Goal: Task Accomplishment & Management: Manage account settings

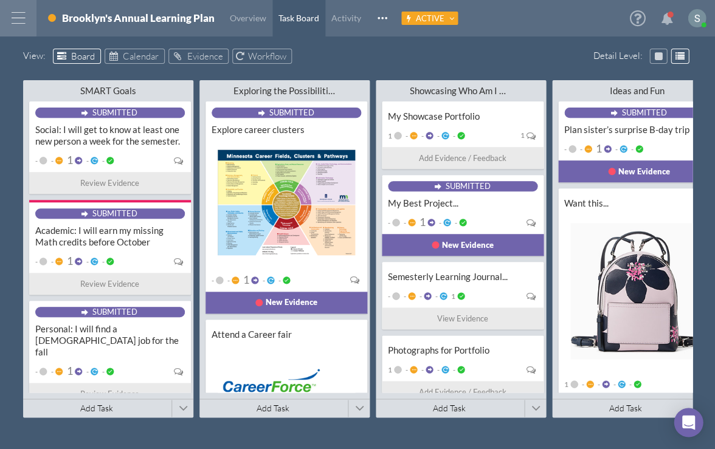
click at [16, 15] on div at bounding box center [18, 18] width 36 height 36
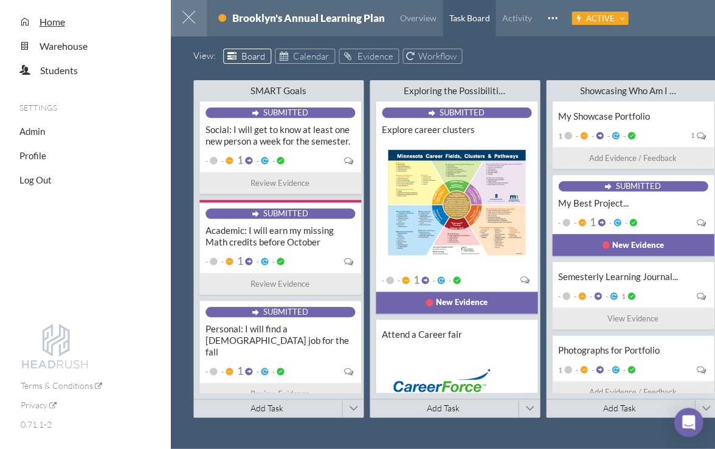
click at [51, 19] on span "Home" at bounding box center [53, 22] width 26 height 12
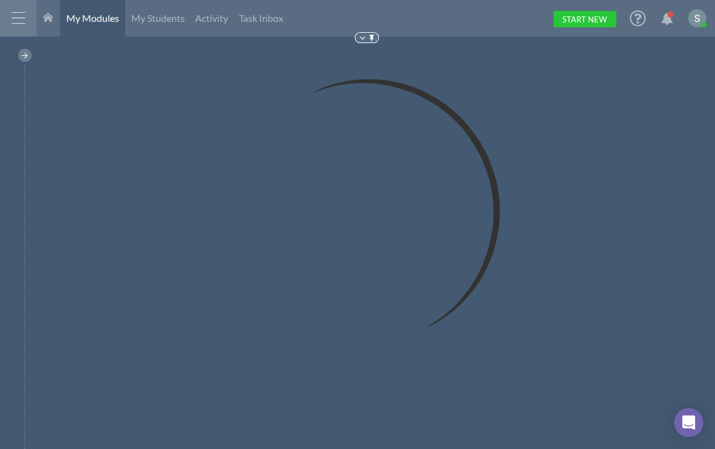
click at [26, 58] on div at bounding box center [24, 55] width 13 height 13
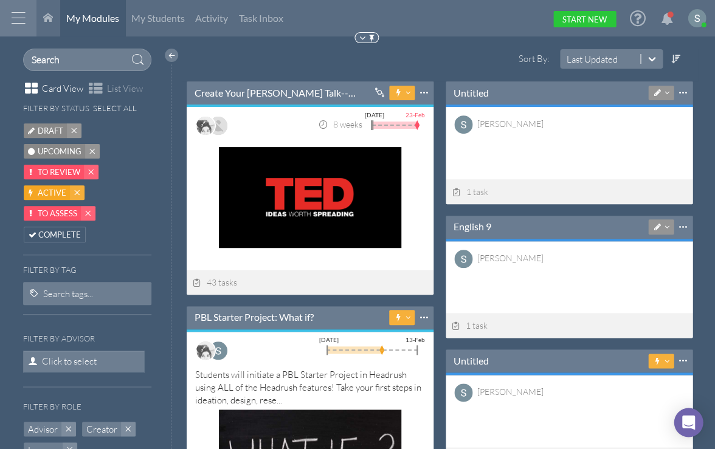
click at [63, 148] on span "Upcoming" at bounding box center [60, 151] width 44 height 13
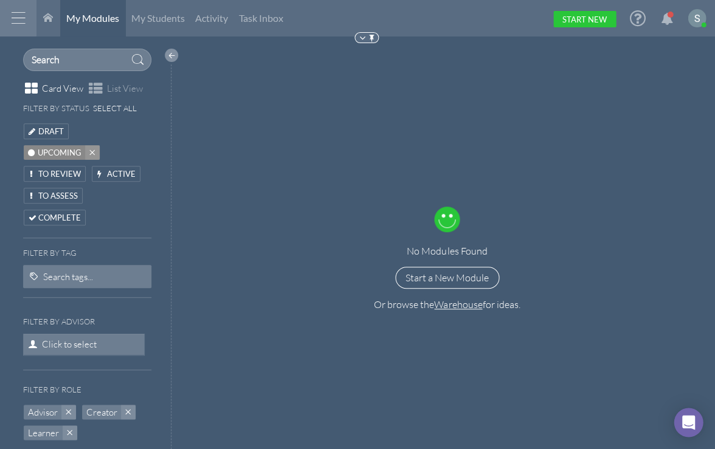
click at [165, 55] on div at bounding box center [171, 55] width 13 height 13
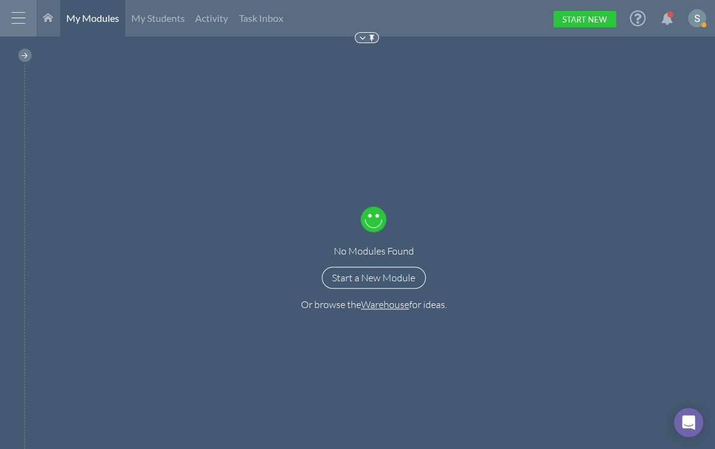
click at [179, 175] on div "No Modules Found Start a New Module Or browse the Warehouse for ideas." at bounding box center [373, 249] width 683 height 401
click at [261, 139] on div "No Modules Found Start a New Module Or browse the Warehouse for ideas." at bounding box center [373, 249] width 683 height 401
click at [158, 19] on span "My Students" at bounding box center [158, 18] width 54 height 12
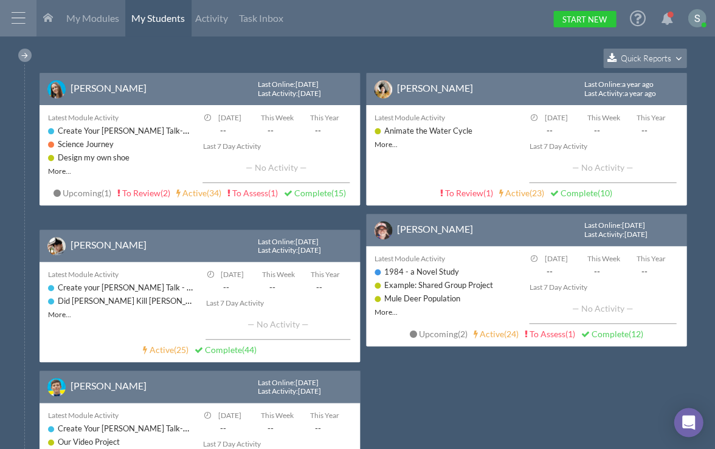
click at [26, 57] on div at bounding box center [24, 55] width 13 height 13
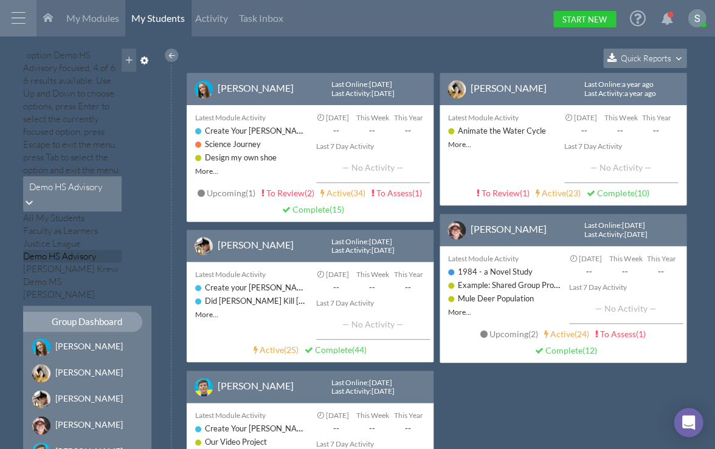
click at [63, 180] on div "Demo HS Advisory" at bounding box center [65, 186] width 73 height 13
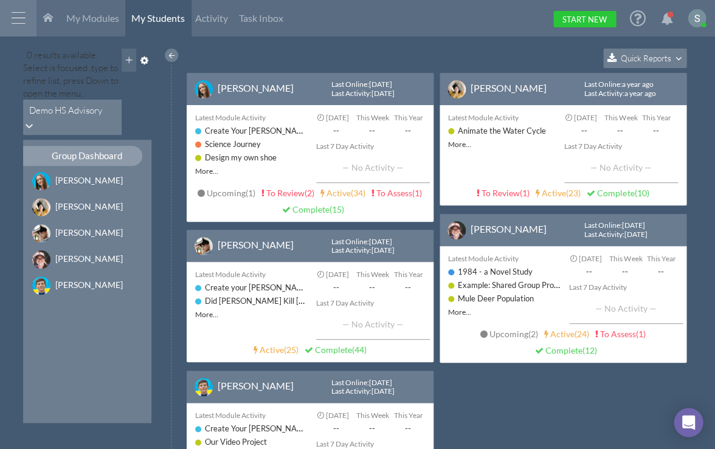
click at [63, 103] on div "Demo HS Advisory" at bounding box center [65, 109] width 73 height 13
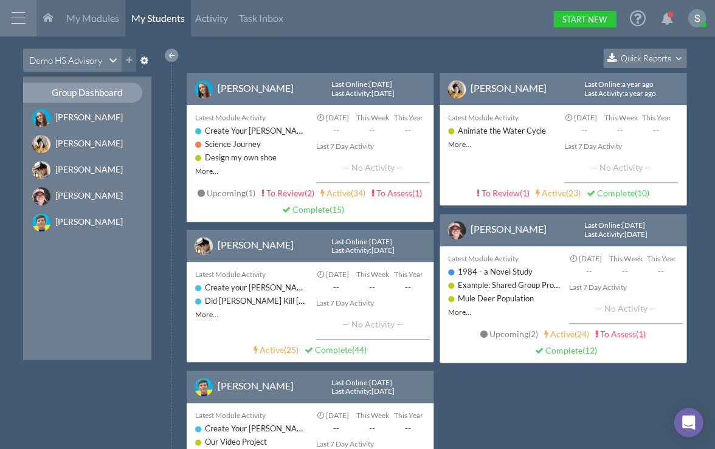
click at [171, 56] on div at bounding box center [171, 55] width 13 height 13
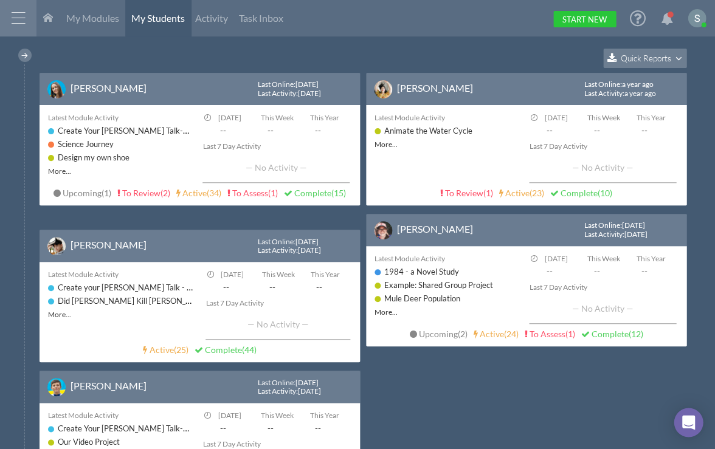
click at [573, 58] on span "Quick Reports" at bounding box center [645, 58] width 50 height 10
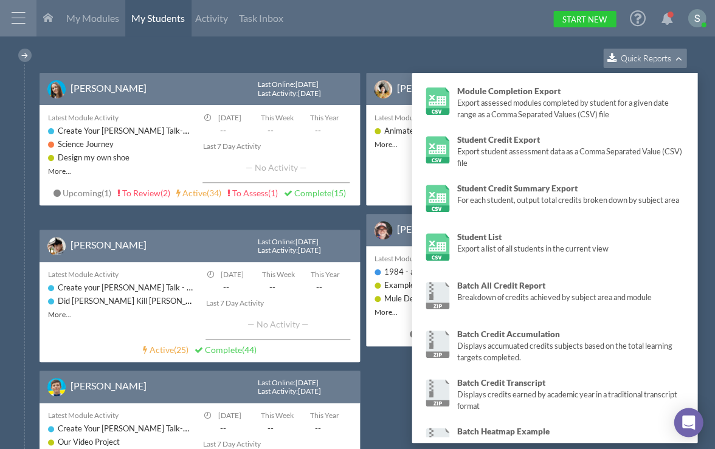
click at [291, 61] on div "Quick Reports" at bounding box center [366, 61] width 653 height 24
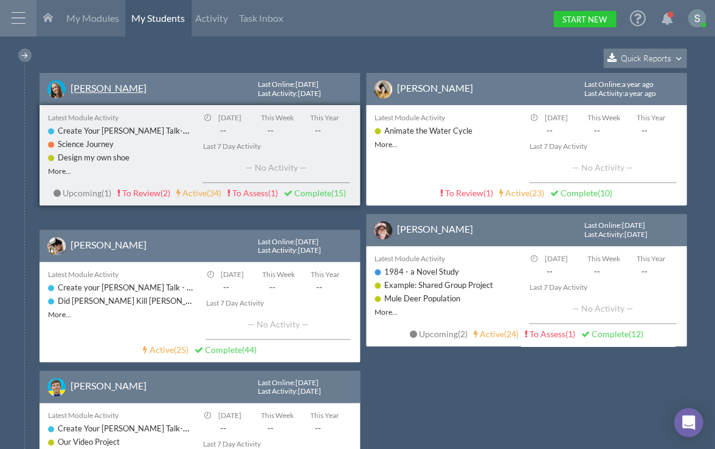
click at [91, 88] on link "[PERSON_NAME]" at bounding box center [109, 88] width 76 height 12
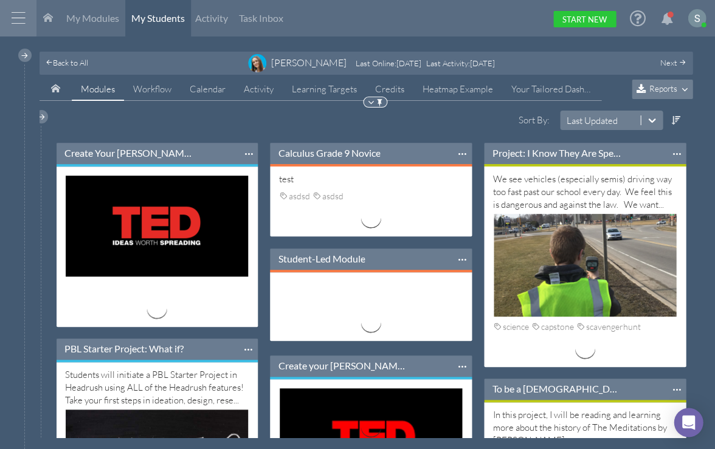
scroll to position [96, 201]
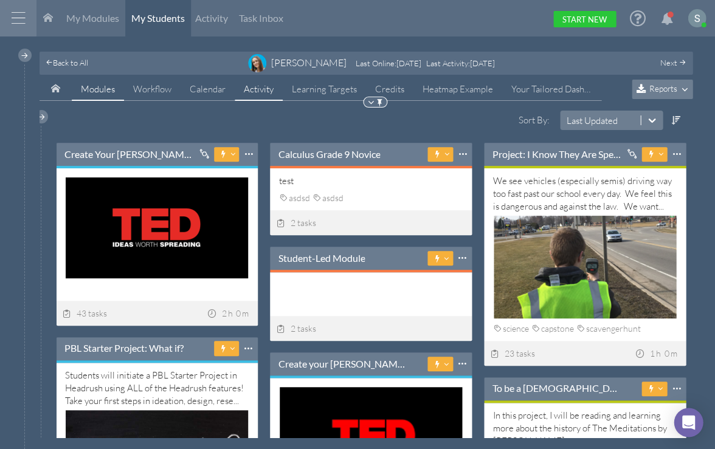
click at [264, 93] on span "Activity" at bounding box center [259, 89] width 30 height 12
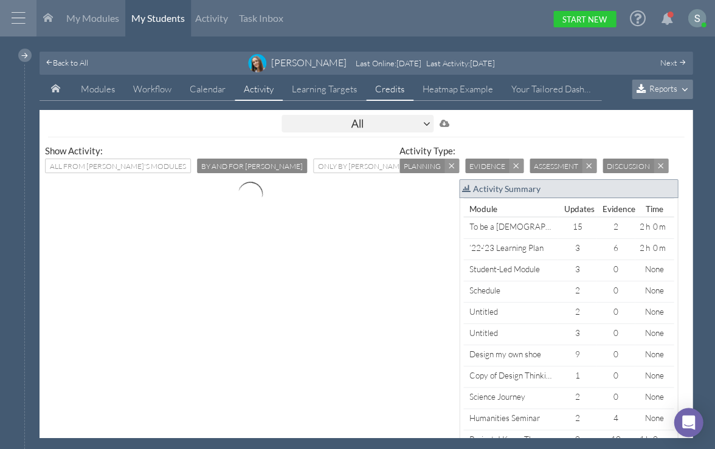
click at [392, 91] on link "Credits" at bounding box center [389, 89] width 47 height 23
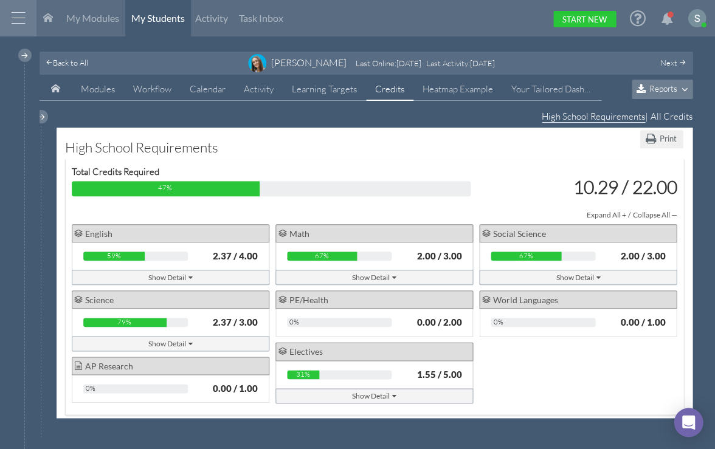
click at [374, 276] on div "Show Detail" at bounding box center [374, 277] width 44 height 13
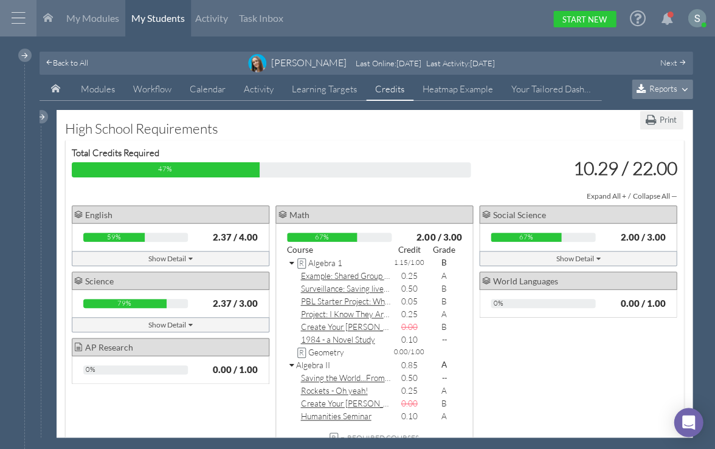
click at [289, 260] on icon at bounding box center [292, 264] width 7 height 9
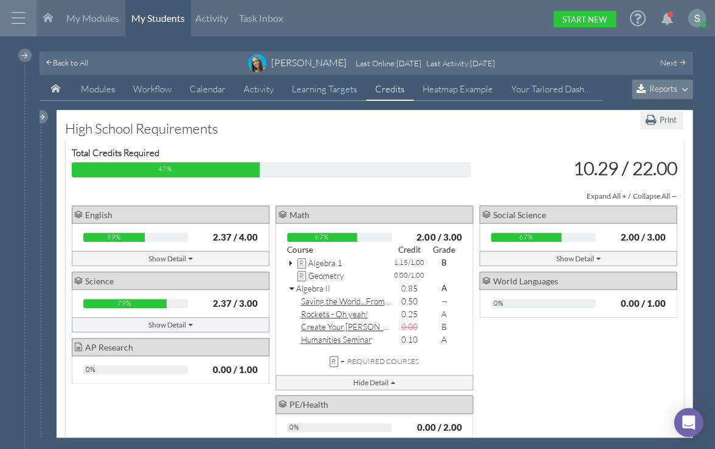
click at [492, 166] on div "10.29 / 22.00" at bounding box center [582, 168] width 208 height 18
click at [492, 168] on div "10.29 / 22.00" at bounding box center [582, 168] width 208 height 18
click at [88, 85] on span "Modules" at bounding box center [98, 89] width 34 height 12
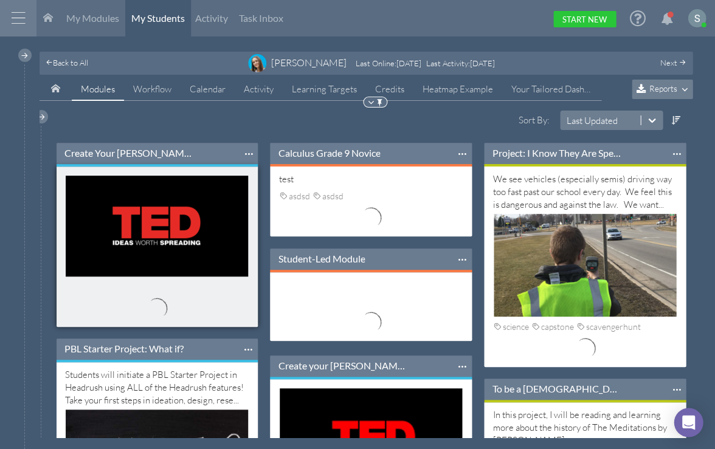
scroll to position [6, 7]
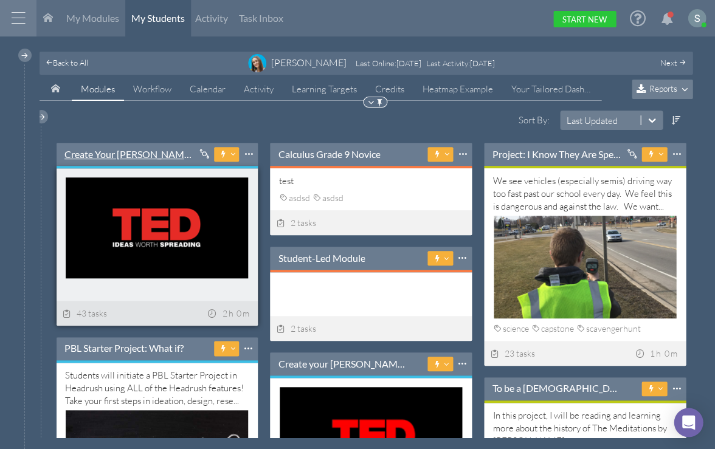
click at [83, 154] on link "Create Your [PERSON_NAME] Talk-----" at bounding box center [129, 154] width 130 height 13
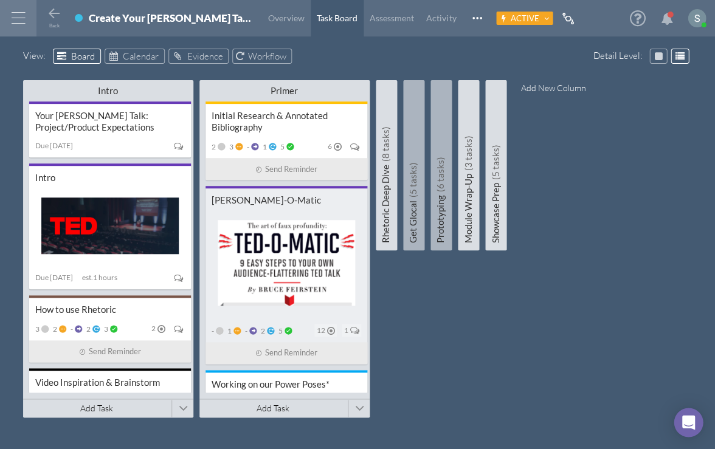
click at [302, 332] on div "- 1 - 2 5 12 1" at bounding box center [287, 330] width 150 height 17
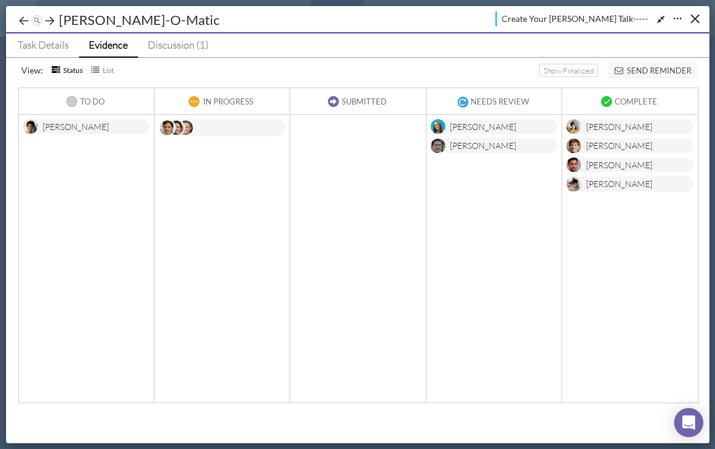
click at [71, 123] on div "[PERSON_NAME]" at bounding box center [76, 127] width 66 height 15
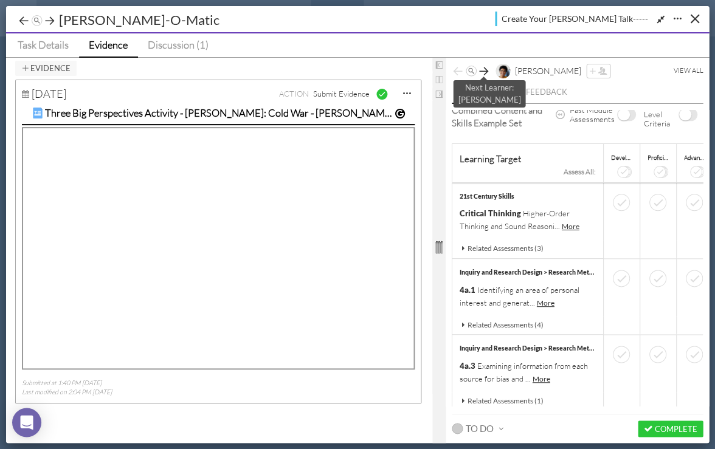
click at [486, 69] on icon at bounding box center [484, 71] width 12 height 12
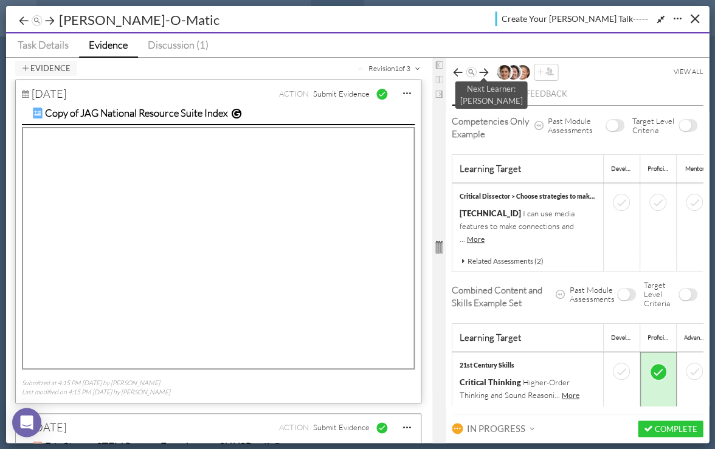
click at [486, 69] on icon at bounding box center [484, 72] width 12 height 12
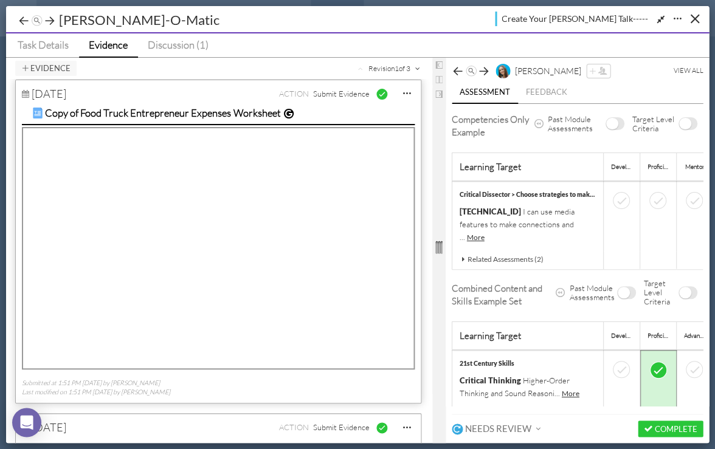
click at [573, 119] on span "OFF" at bounding box center [612, 124] width 12 height 12
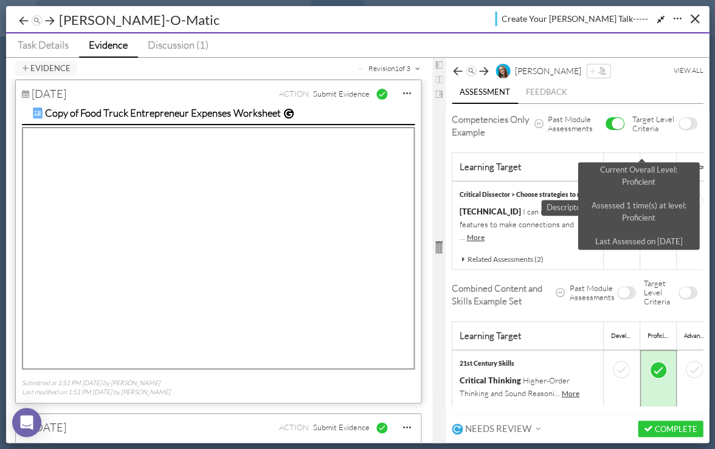
click at [573, 199] on icon at bounding box center [641, 200] width 9 height 9
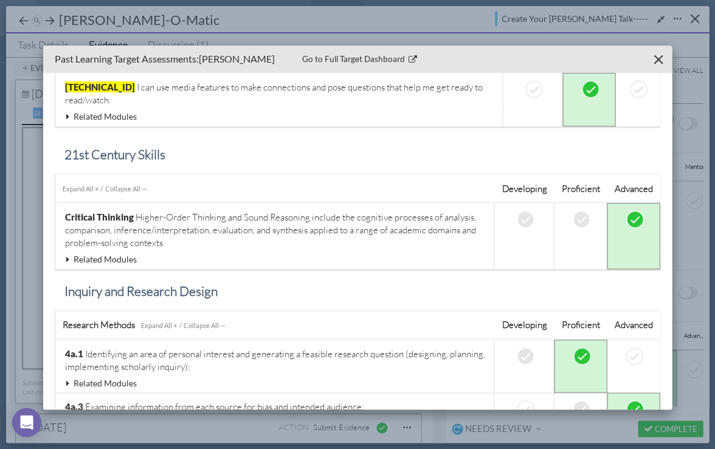
click at [69, 112] on icon at bounding box center [68, 116] width 11 height 9
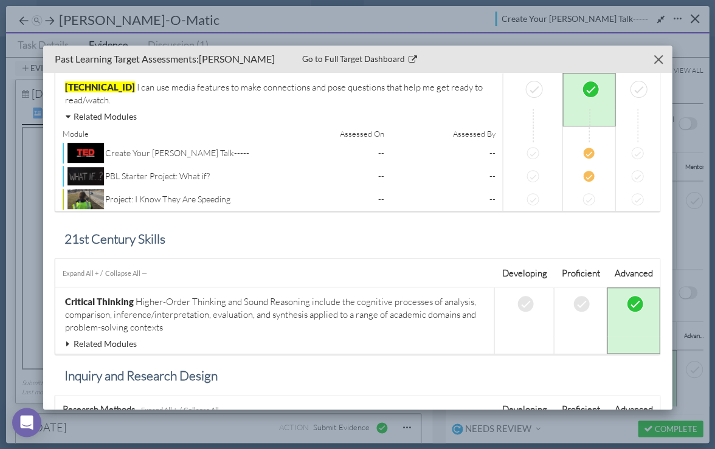
click at [573, 55] on button "Close" at bounding box center [658, 59] width 19 height 19
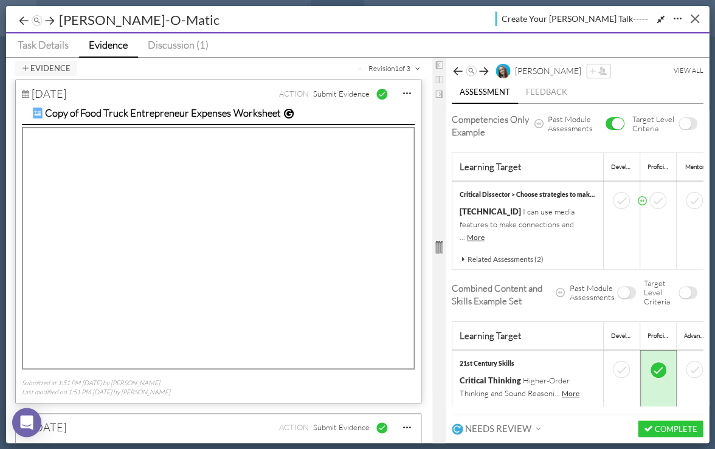
click at [573, 19] on button "Close" at bounding box center [694, 18] width 19 height 19
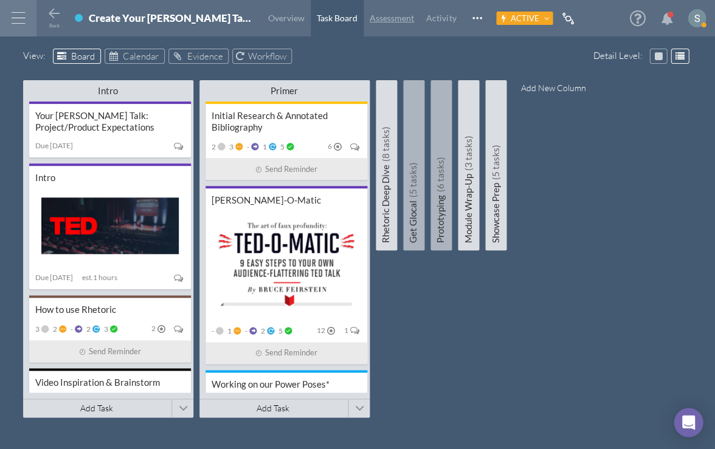
click at [370, 17] on span "Assessment" at bounding box center [392, 18] width 44 height 10
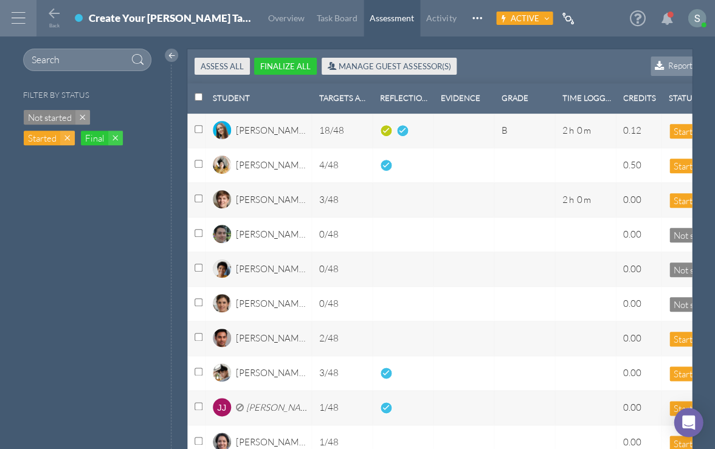
click at [199, 100] on input "Select row with id:select-all" at bounding box center [199, 97] width 8 height 8
checkbox input "true"
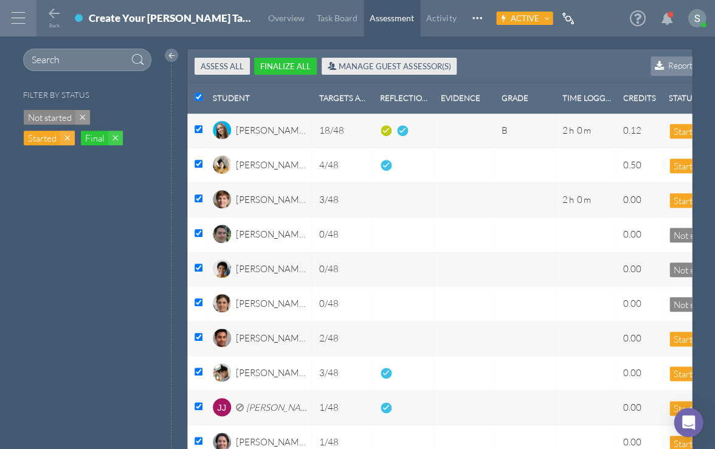
checkbox input "true"
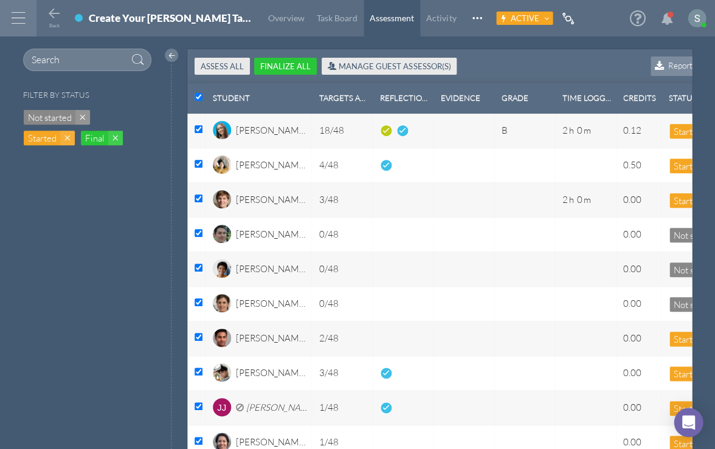
checkbox input "true"
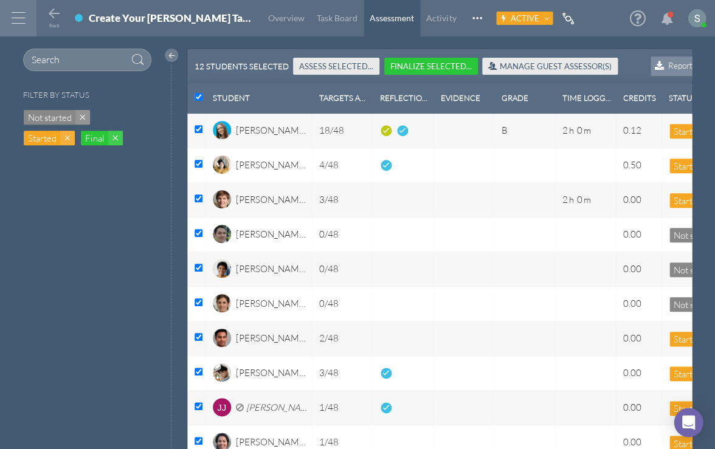
click at [199, 100] on input "Un-select row with id:select-all" at bounding box center [199, 97] width 8 height 8
checkbox input "false"
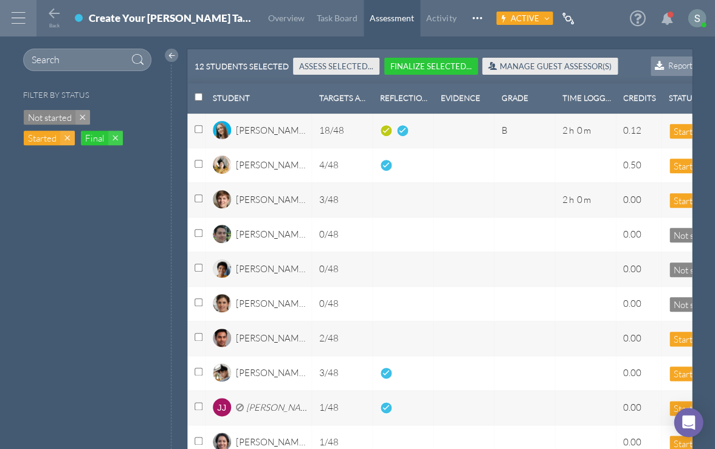
checkbox input "false"
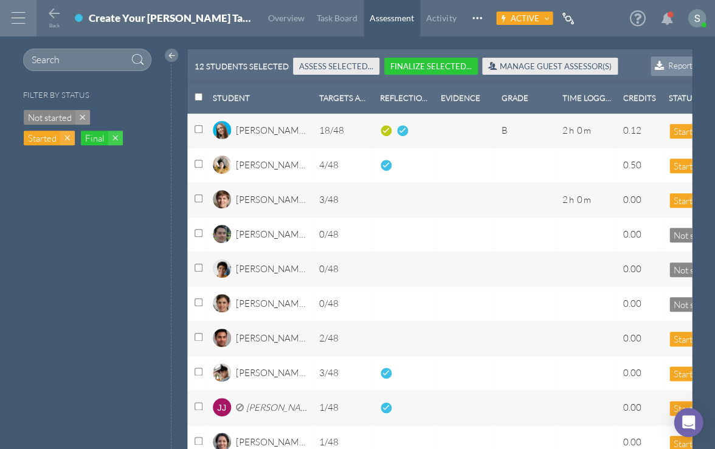
checkbox input "false"
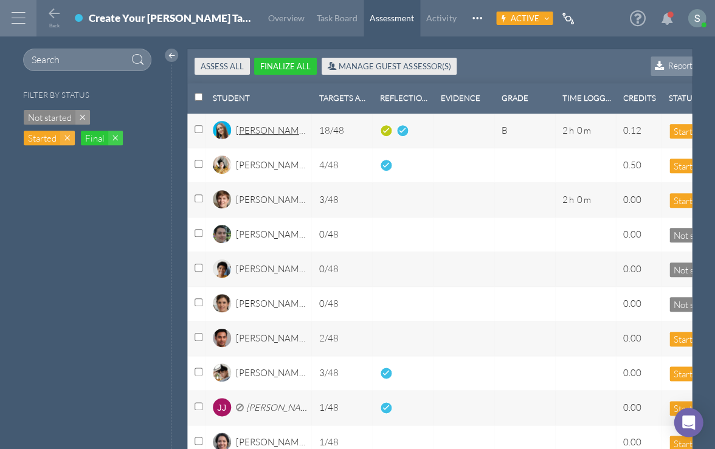
click at [277, 126] on div "[PERSON_NAME]" at bounding box center [271, 134] width 71 height 21
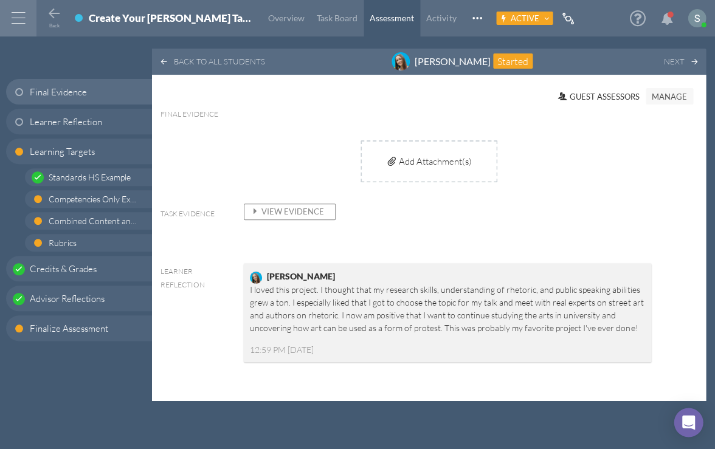
click at [255, 208] on icon at bounding box center [255, 212] width 12 height 10
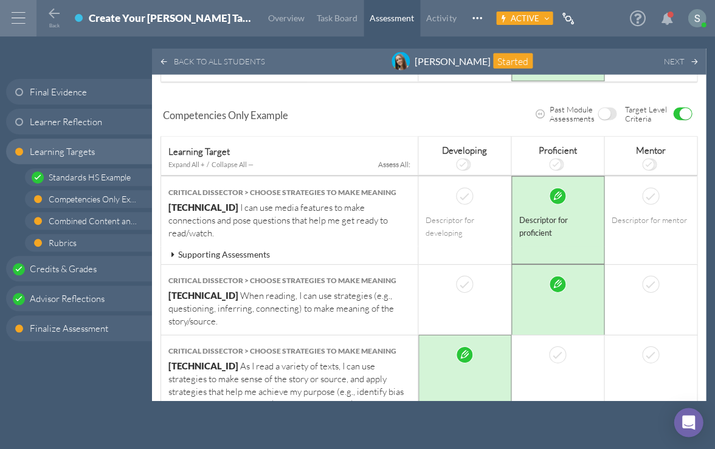
scroll to position [565, 0]
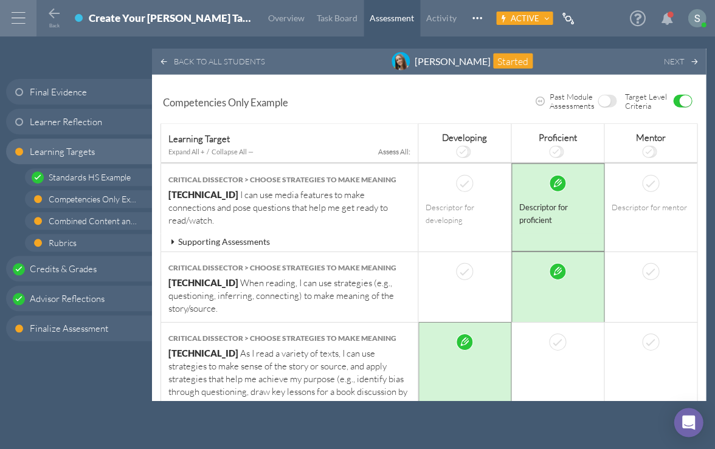
click at [172, 238] on icon at bounding box center [172, 242] width 11 height 9
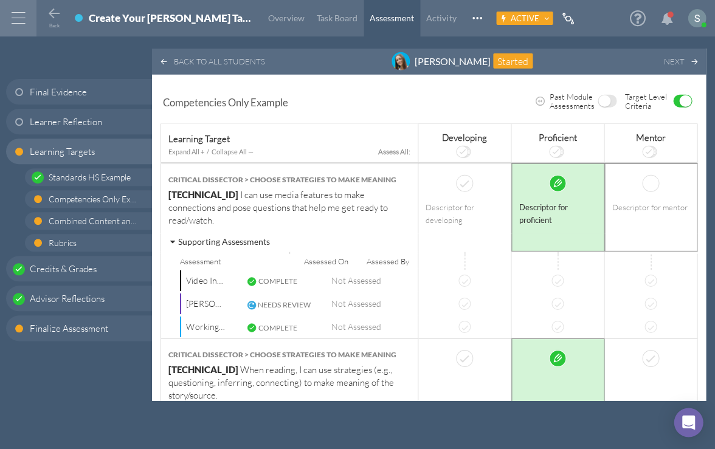
click at [573, 207] on div "Descriptor for mentor" at bounding box center [650, 207] width 77 height 13
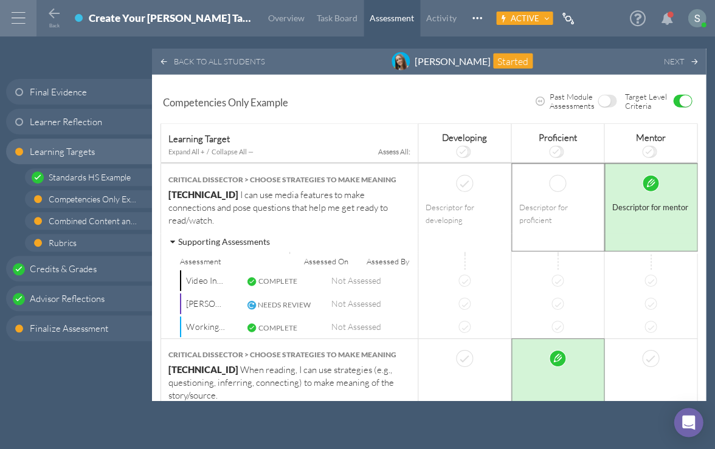
click at [569, 210] on div "Descriptor for proficient" at bounding box center [557, 214] width 77 height 26
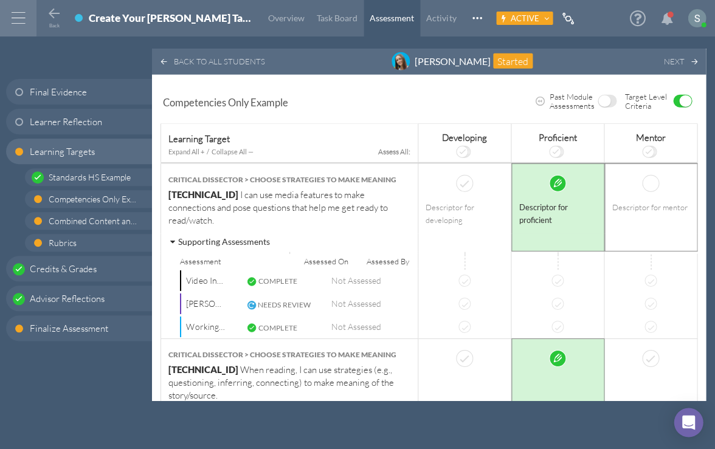
click at [573, 216] on td "Descriptor for mentor" at bounding box center [650, 199] width 93 height 71
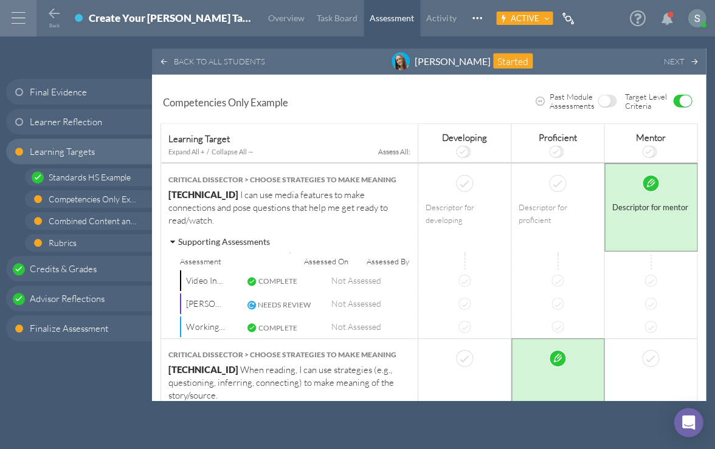
scroll to position [572, 0]
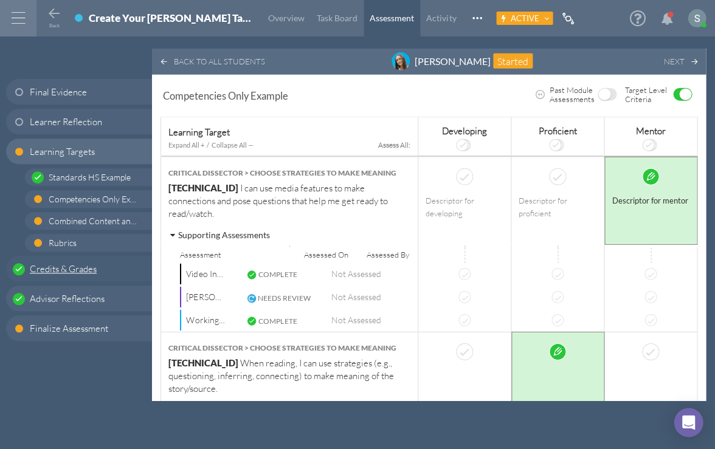
click at [52, 270] on span "Credits & Grades" at bounding box center [63, 269] width 67 height 13
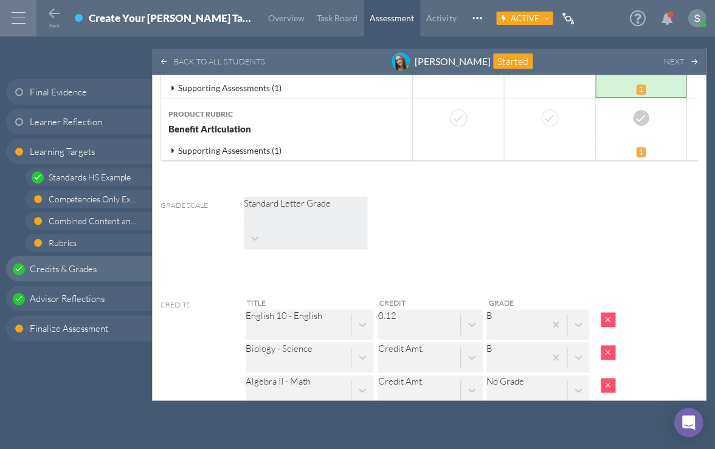
click at [573, 444] on span at bounding box center [608, 451] width 15 height 15
click at [573, 411] on span at bounding box center [608, 418] width 15 height 15
click at [573, 378] on span at bounding box center [608, 385] width 15 height 15
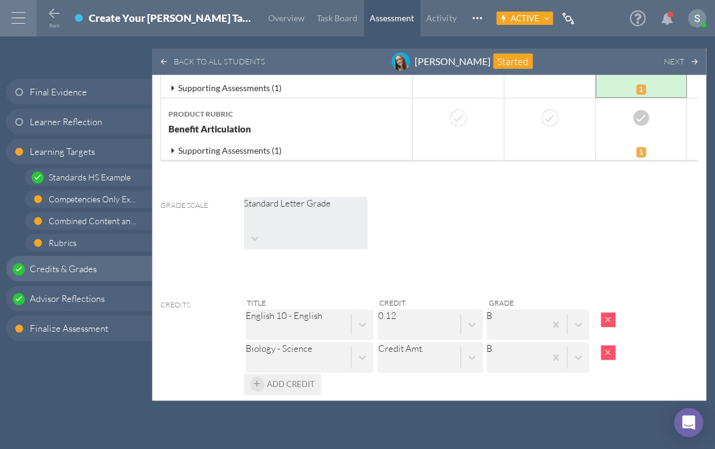
click at [302, 379] on span "Add Credit" at bounding box center [291, 384] width 48 height 10
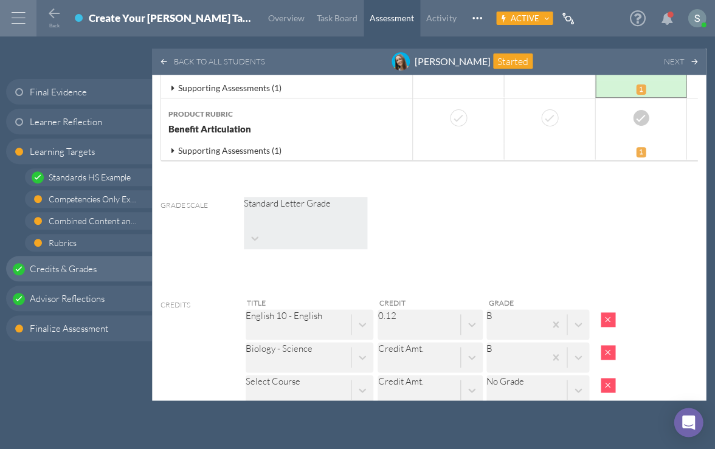
click at [280, 375] on div "Select Course" at bounding box center [273, 381] width 55 height 13
click at [423, 375] on div "Credit Amt." at bounding box center [401, 390] width 46 height 30
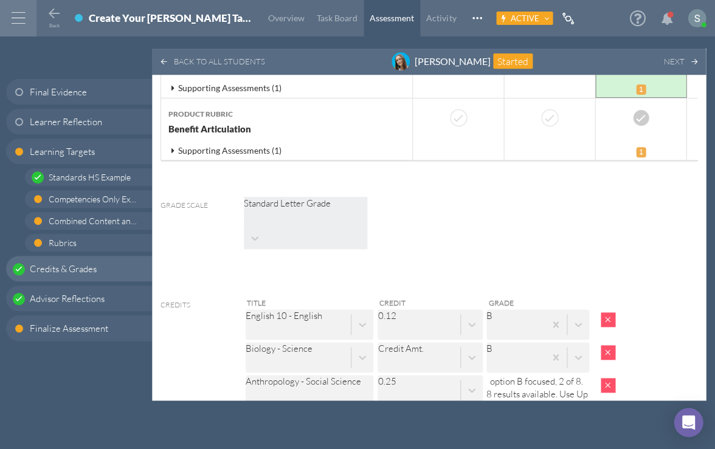
click at [54, 18] on icon at bounding box center [54, 14] width 15 height 15
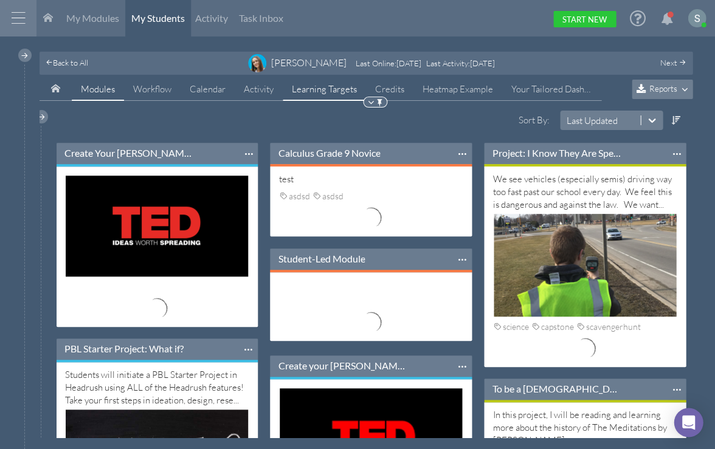
scroll to position [96, 201]
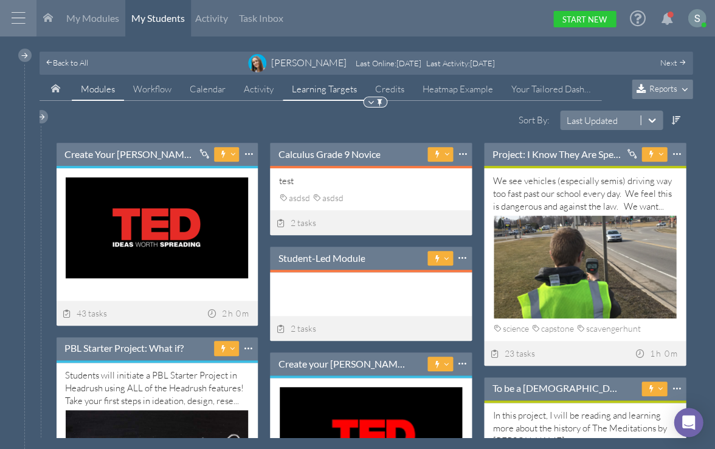
click at [309, 89] on span "Learning Targets" at bounding box center [324, 89] width 65 height 12
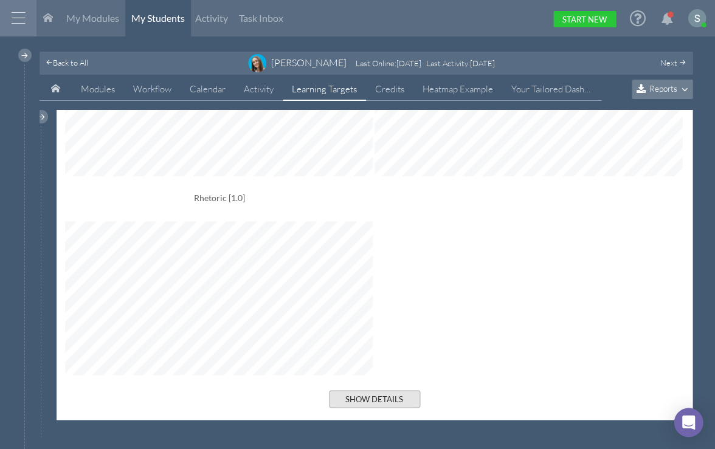
click at [355, 394] on button "Show Details" at bounding box center [374, 399] width 91 height 18
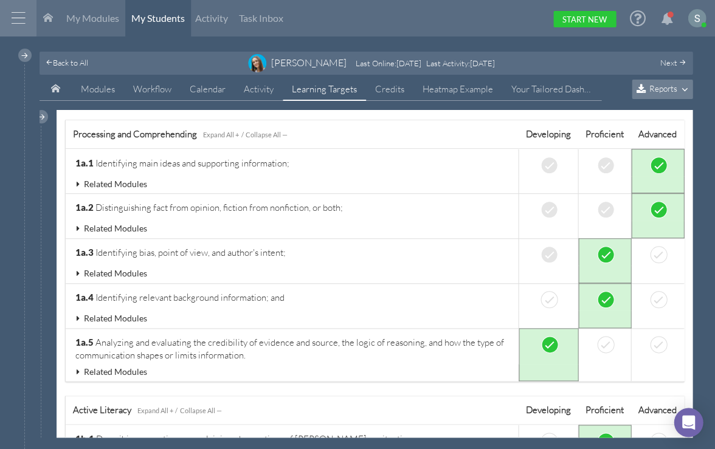
click at [77, 181] on icon at bounding box center [78, 184] width 11 height 9
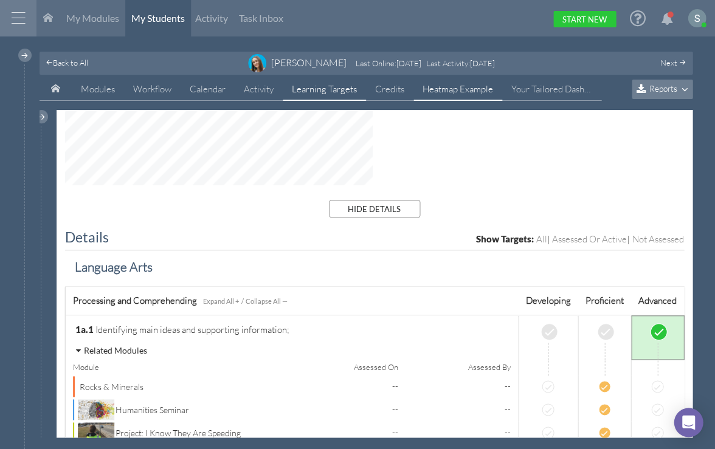
click at [468, 92] on link "Heatmap Example" at bounding box center [457, 89] width 89 height 23
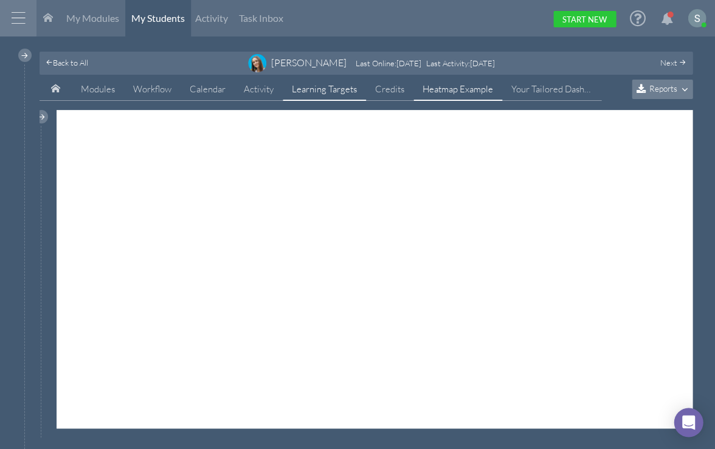
click at [340, 92] on span "Learning Targets" at bounding box center [324, 89] width 65 height 12
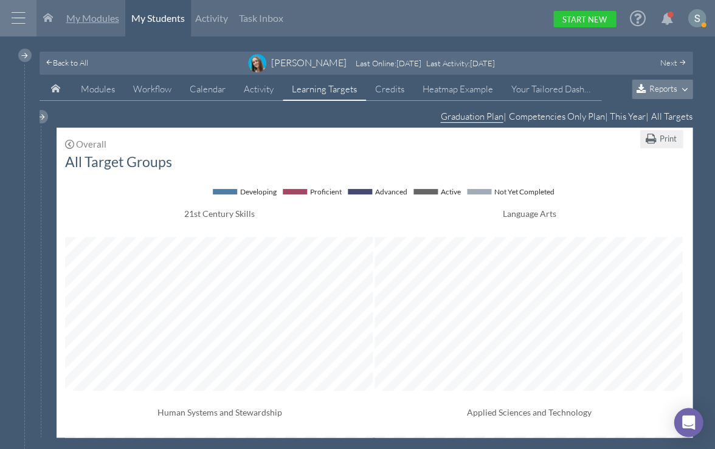
click at [107, 18] on span "My Modules" at bounding box center [92, 18] width 53 height 12
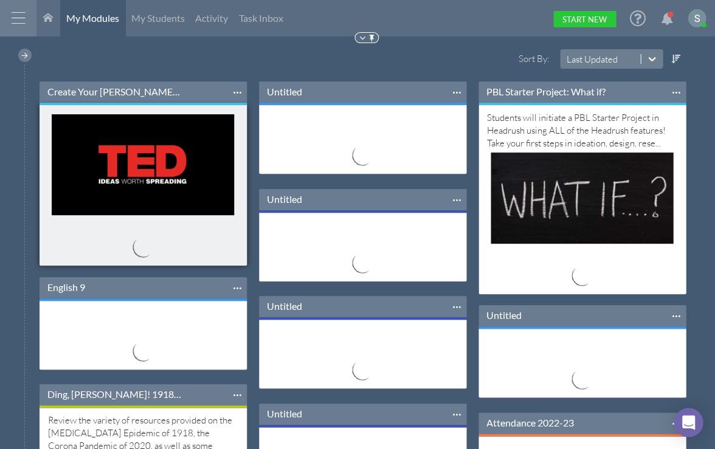
scroll to position [96, 207]
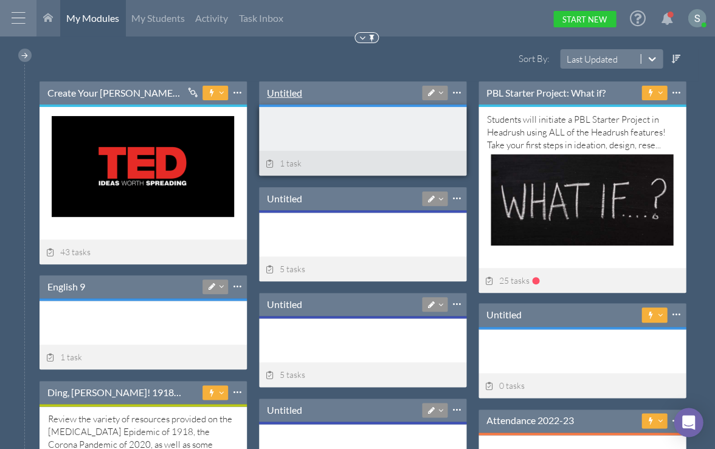
click at [293, 91] on link "Untitled" at bounding box center [284, 92] width 35 height 13
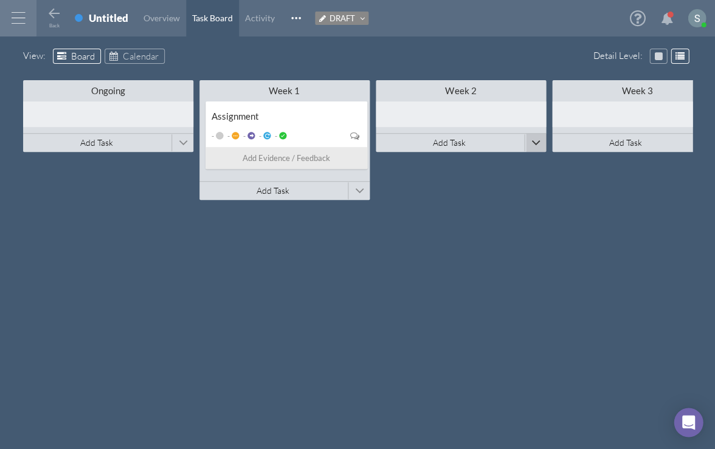
click at [536, 143] on span at bounding box center [535, 143] width 9 height 18
click at [550, 117] on span "Connect Existing Module" at bounding box center [594, 122] width 98 height 12
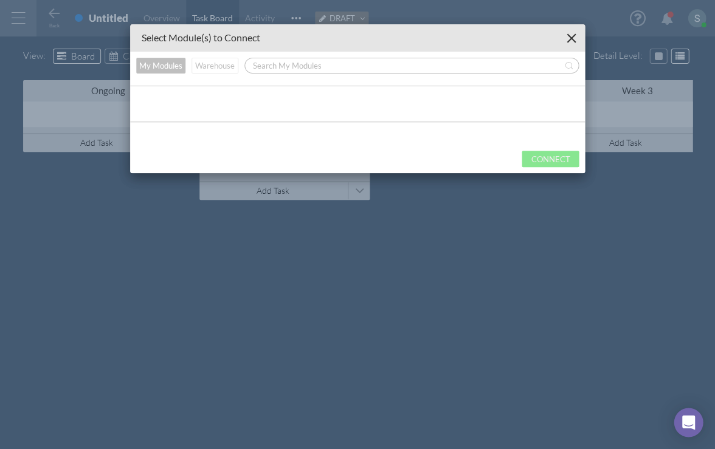
click at [215, 62] on button "Warehouse" at bounding box center [215, 66] width 47 height 16
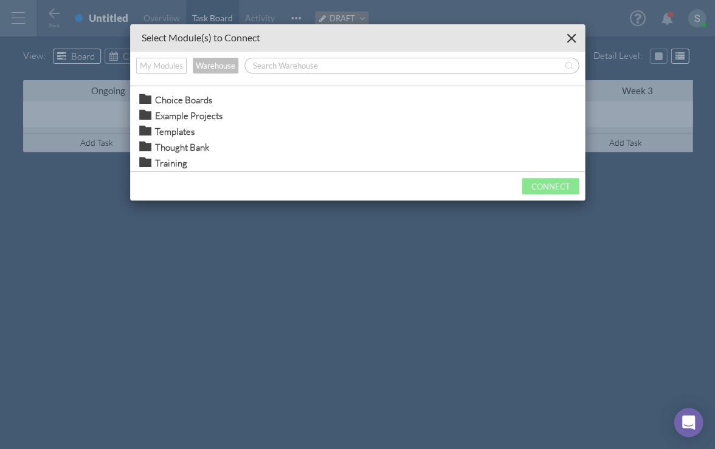
click at [173, 112] on span "Example Projects" at bounding box center [188, 115] width 67 height 13
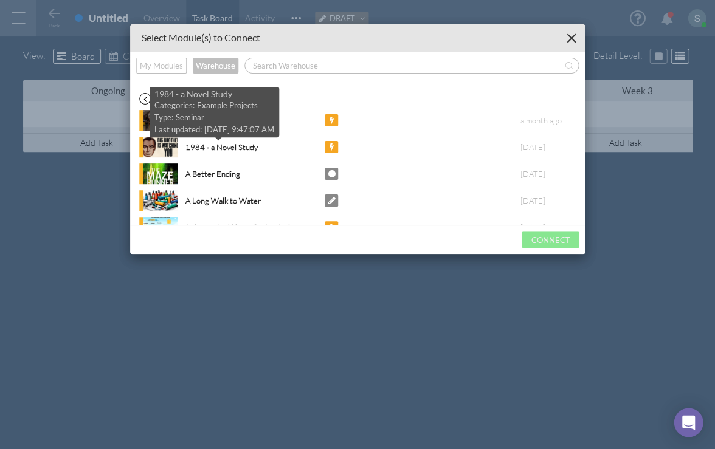
click at [230, 148] on div "1984 - a Novel Study" at bounding box center [216, 147] width 81 height 13
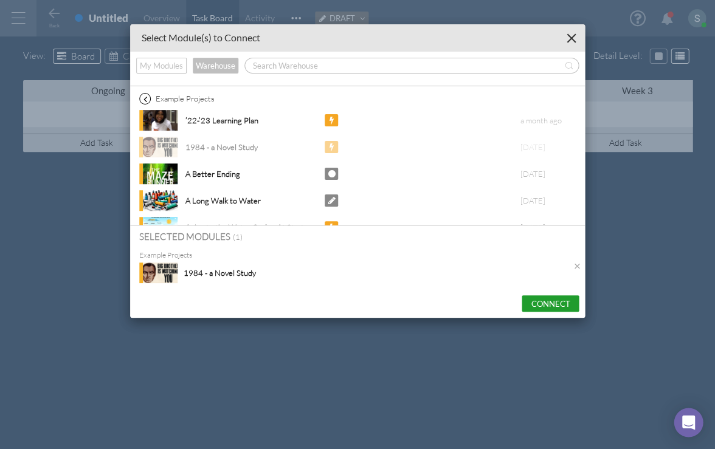
click at [534, 304] on button "Connect" at bounding box center [550, 303] width 57 height 16
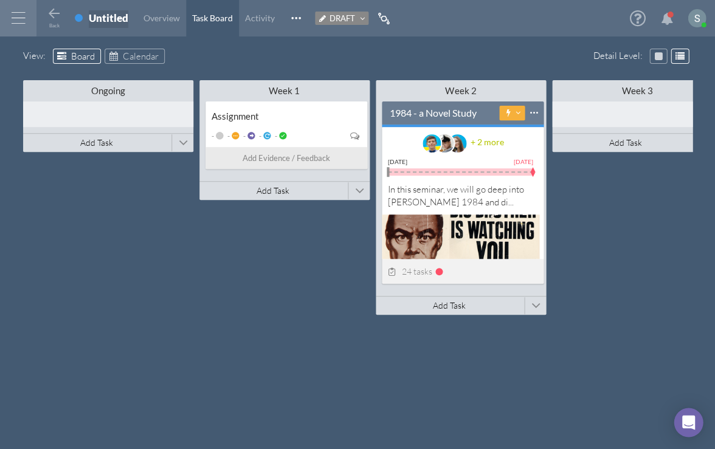
click at [108, 19] on div "Untitled" at bounding box center [109, 18] width 40 height 13
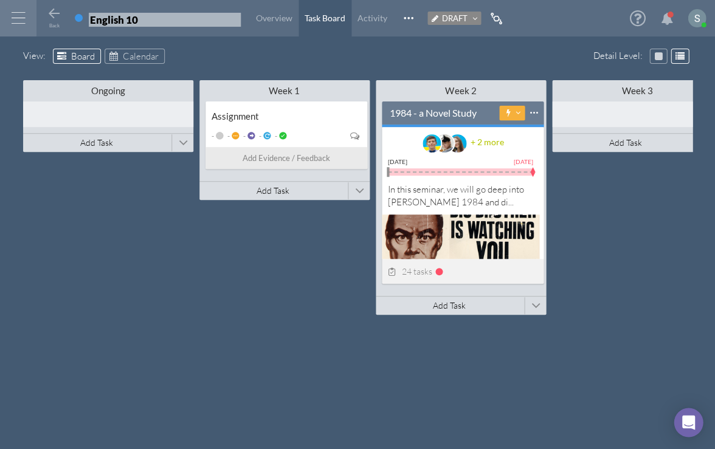
type input "English 10"
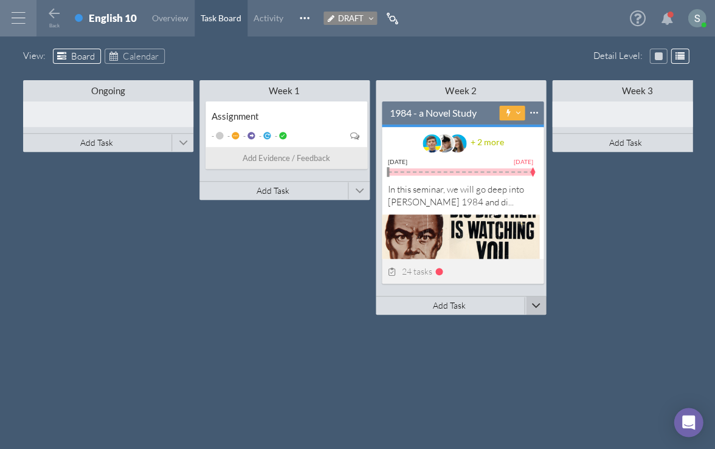
click at [537, 304] on span at bounding box center [535, 306] width 9 height 18
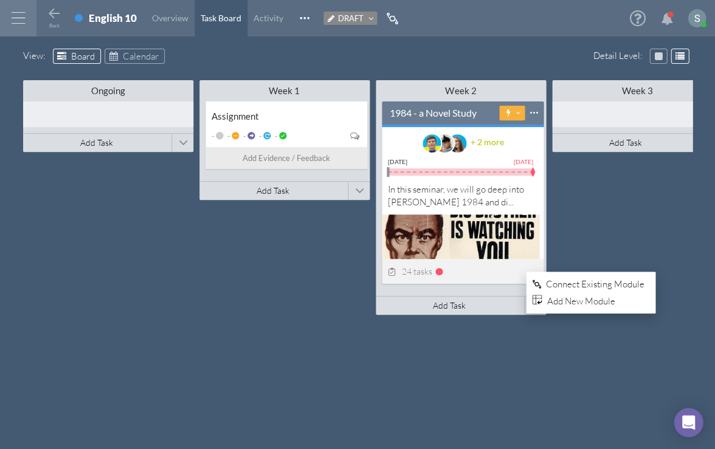
click at [560, 286] on span "Connect Existing Module" at bounding box center [594, 284] width 98 height 12
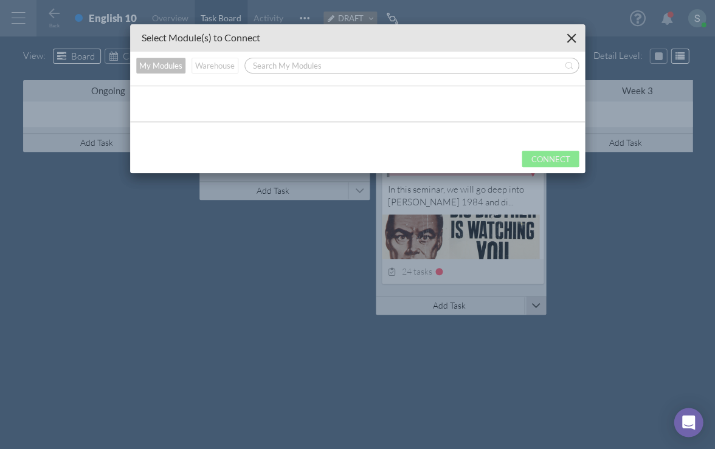
click at [218, 64] on button "Warehouse" at bounding box center [215, 66] width 47 height 16
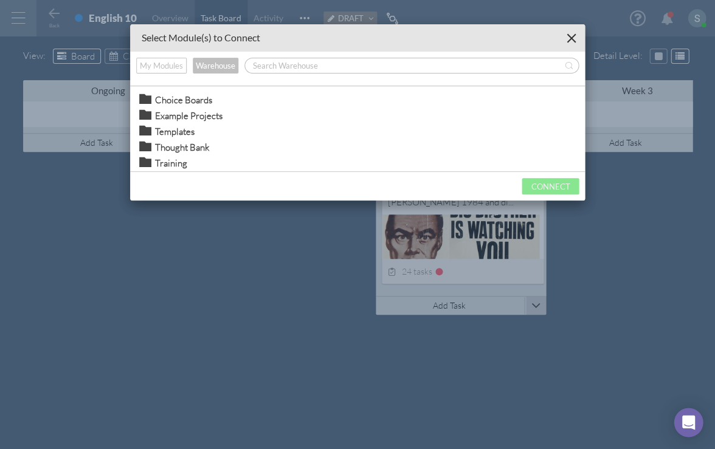
click at [208, 111] on span "Example Projects" at bounding box center [188, 115] width 67 height 13
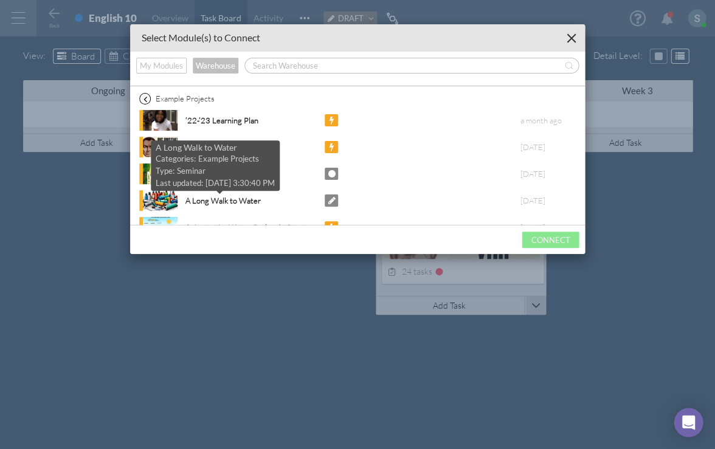
click at [221, 199] on div "A Long Walk to Water" at bounding box center [218, 201] width 85 height 13
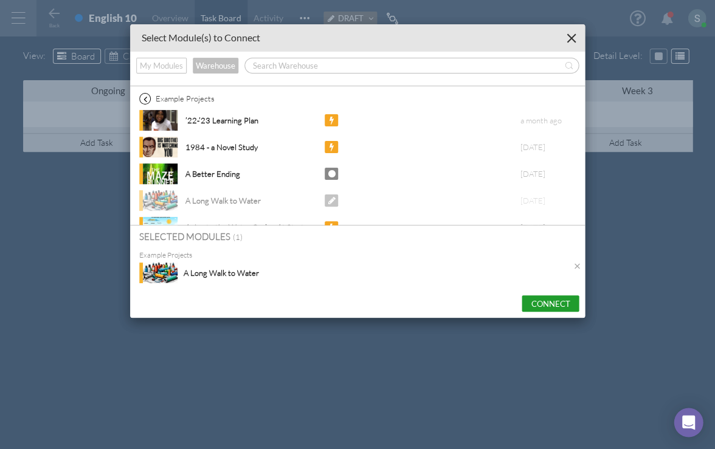
click at [545, 304] on button "Connect" at bounding box center [550, 303] width 57 height 16
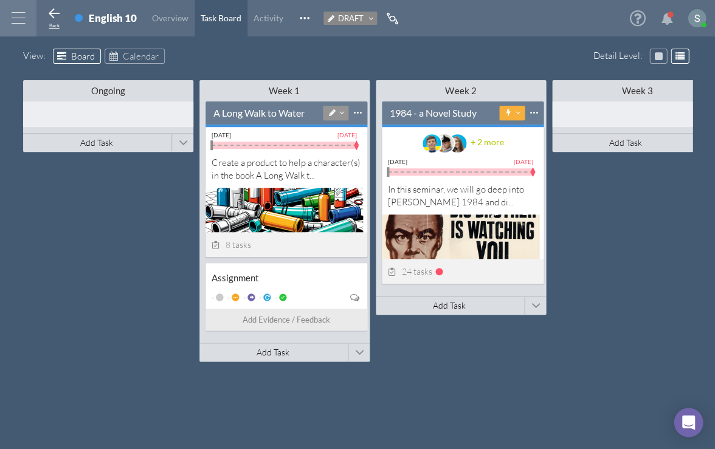
click at [52, 19] on icon at bounding box center [54, 14] width 15 height 15
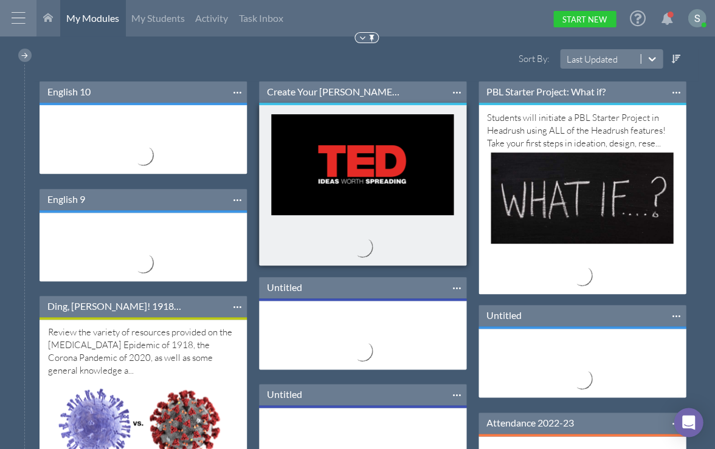
scroll to position [96, 207]
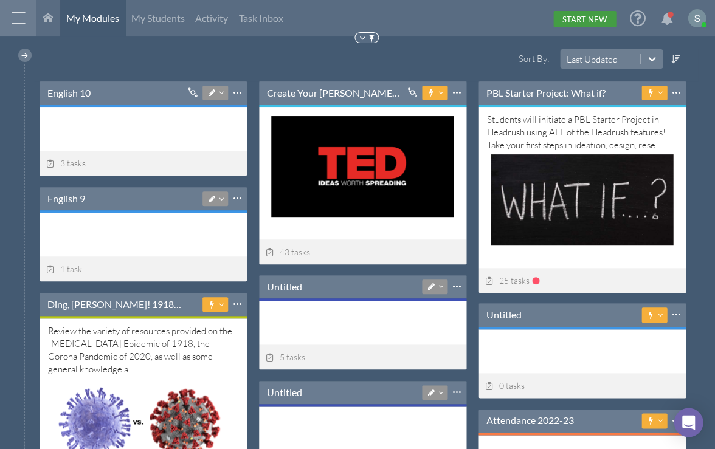
click at [572, 22] on link "Start New" at bounding box center [584, 19] width 63 height 16
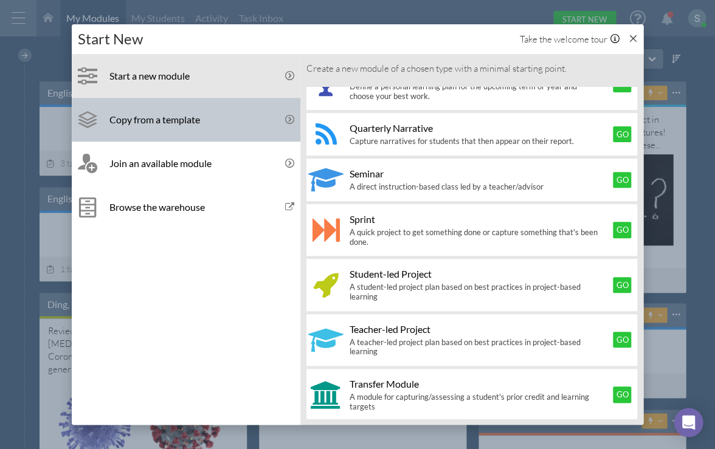
click at [187, 117] on h5 "Copy from a template" at bounding box center [154, 120] width 91 height 12
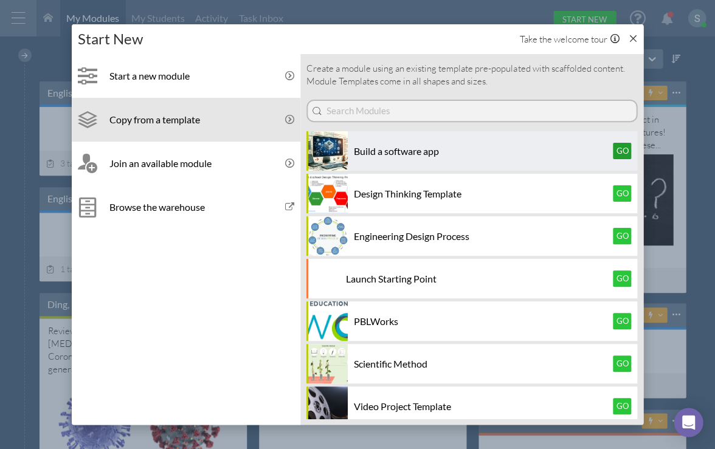
click at [573, 148] on button "Go" at bounding box center [622, 151] width 18 height 16
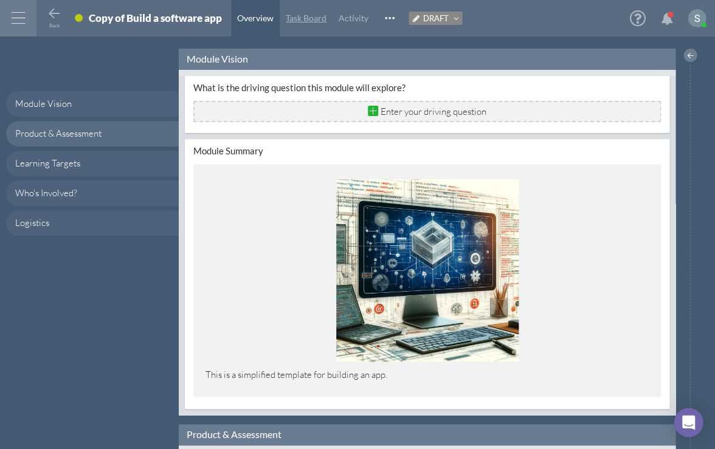
click at [309, 22] on span "Task Board" at bounding box center [306, 18] width 41 height 10
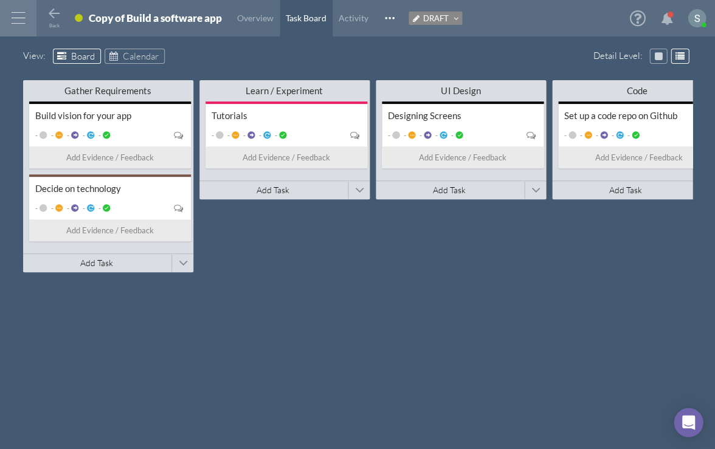
drag, startPoint x: 338, startPoint y: 427, endPoint x: 443, endPoint y: 446, distance: 106.4
click at [443, 446] on div "View : Board Calendar Detail Level : Gather Requirements Minimize This Column A…" at bounding box center [357, 249] width 715 height 401
click at [51, 5] on div "Back Student-led Project Copy of Build a software app Overview Task Board Activ…" at bounding box center [221, 18] width 371 height 36
click at [51, 13] on icon at bounding box center [54, 14] width 15 height 15
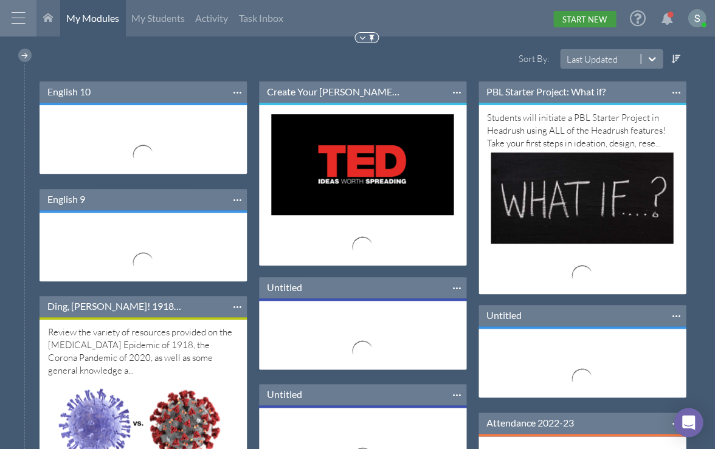
click at [573, 21] on link "Start New" at bounding box center [584, 19] width 63 height 16
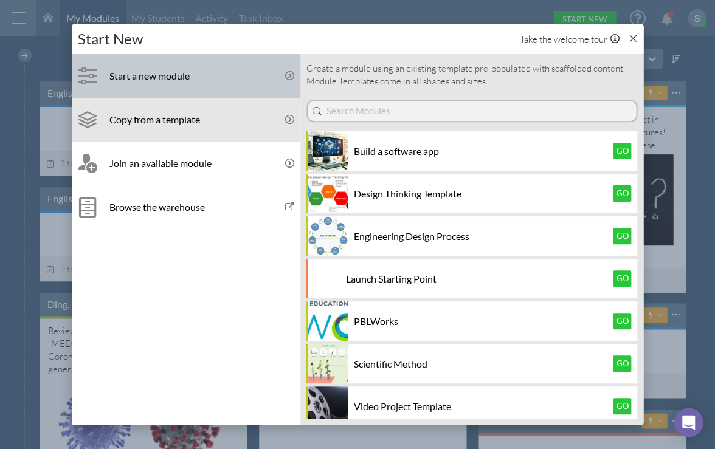
click at [156, 75] on h5 "Start a new module" at bounding box center [149, 76] width 80 height 12
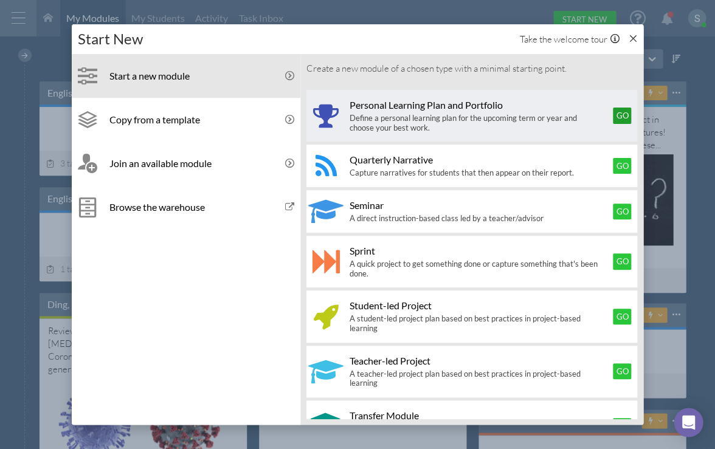
click at [573, 113] on button "Go" at bounding box center [622, 116] width 18 height 16
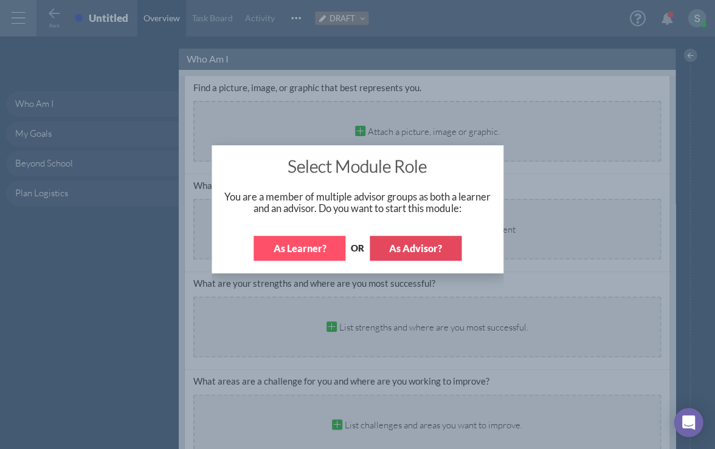
click at [401, 247] on button "As Advisor?" at bounding box center [416, 248] width 92 height 25
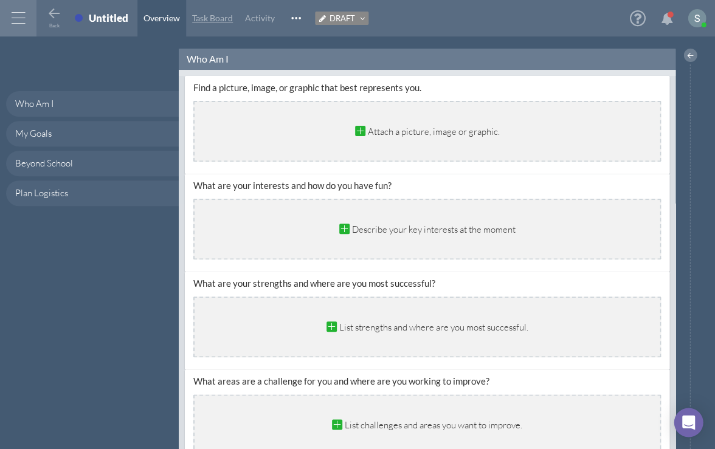
click at [210, 18] on span "Task Board" at bounding box center [212, 18] width 41 height 10
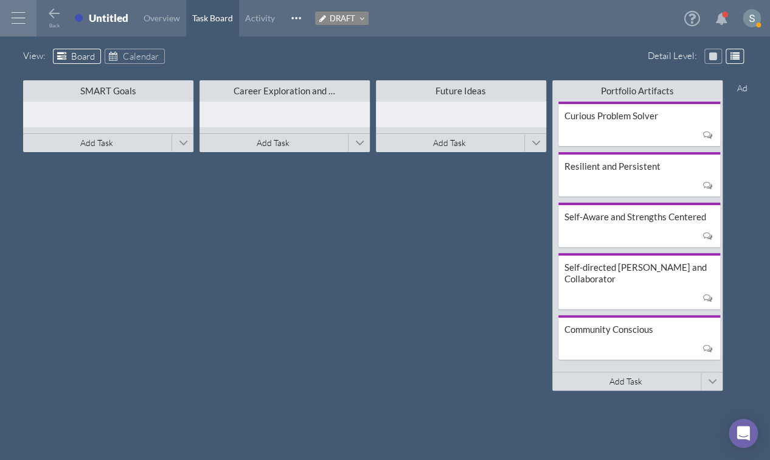
click at [22, 20] on div at bounding box center [18, 18] width 36 height 36
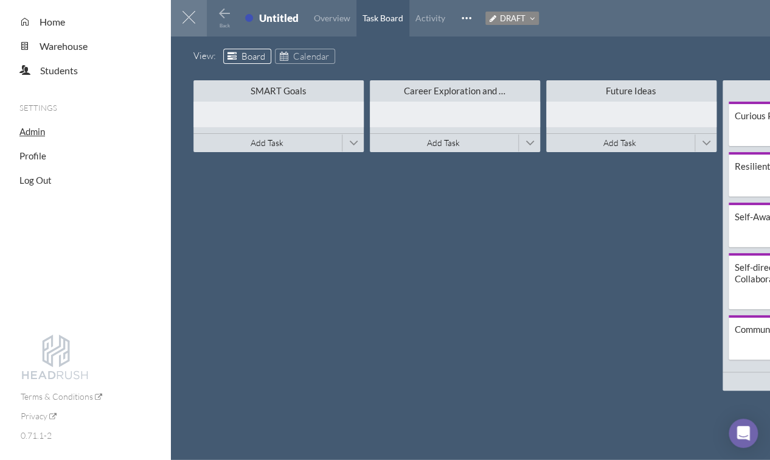
click at [39, 133] on span "Admin" at bounding box center [32, 131] width 26 height 11
select select "20"
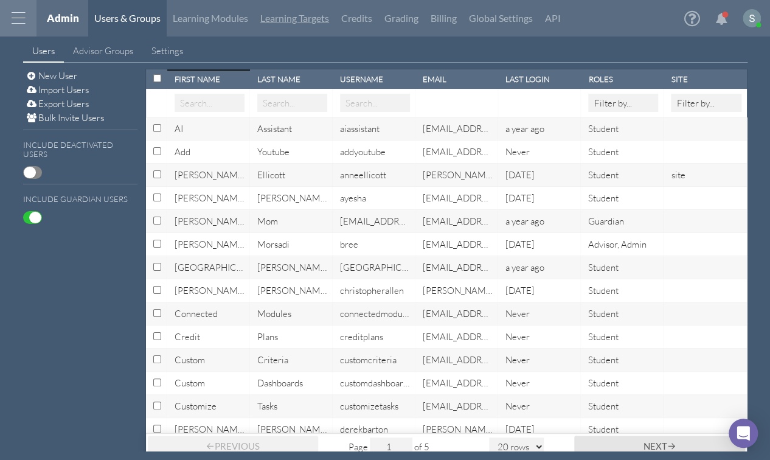
click at [272, 24] on link "Learning Targets" at bounding box center [294, 18] width 81 height 36
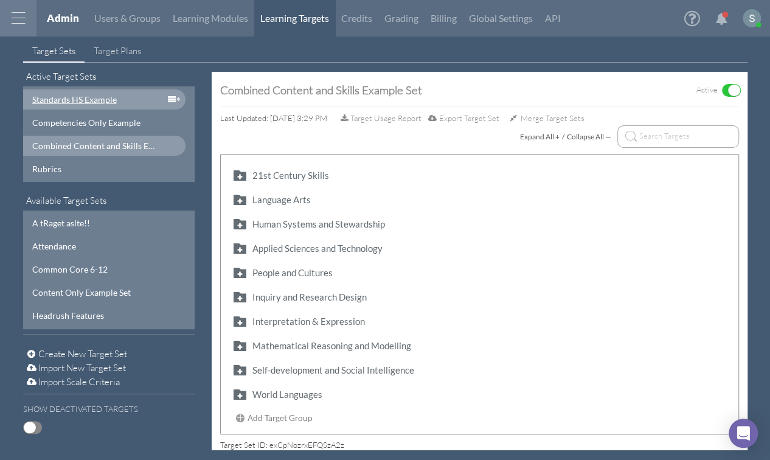
click at [123, 100] on div "Standards HS Example" at bounding box center [93, 99] width 123 height 13
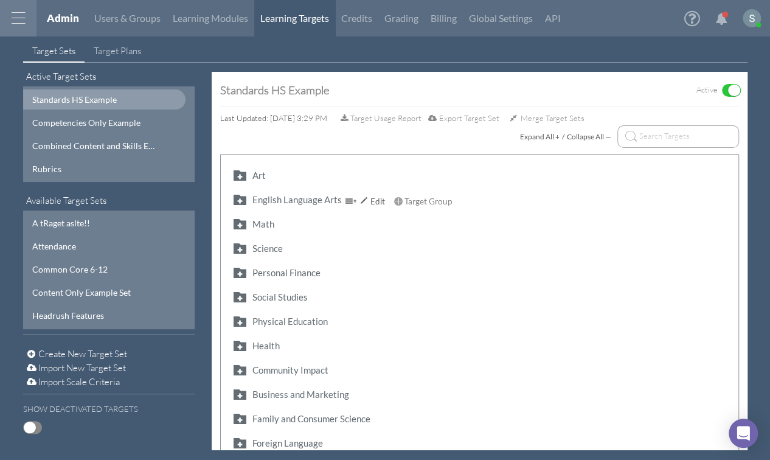
click at [236, 199] on button "button" at bounding box center [239, 199] width 19 height 14
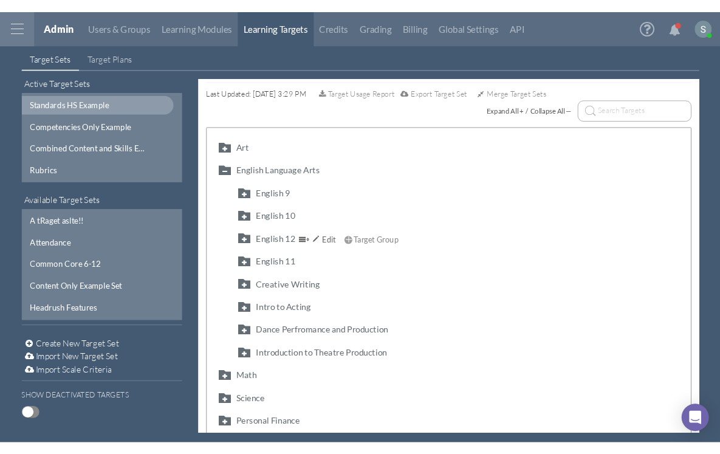
scroll to position [46, 0]
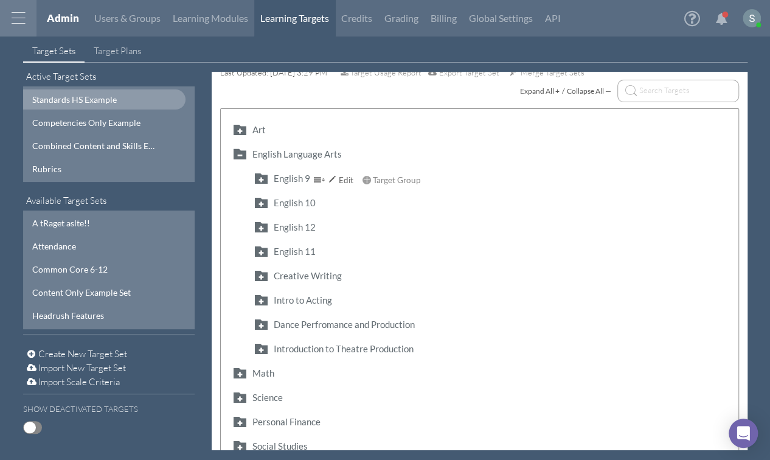
click at [261, 178] on button "button" at bounding box center [260, 178] width 19 height 14
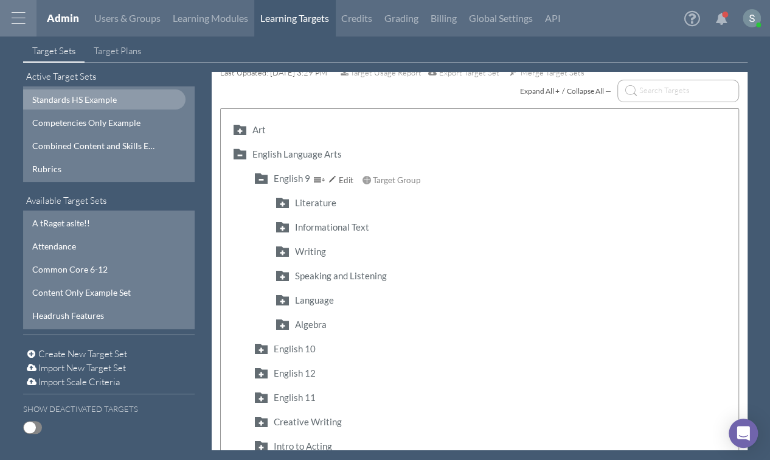
click at [261, 178] on button "button" at bounding box center [260, 178] width 19 height 14
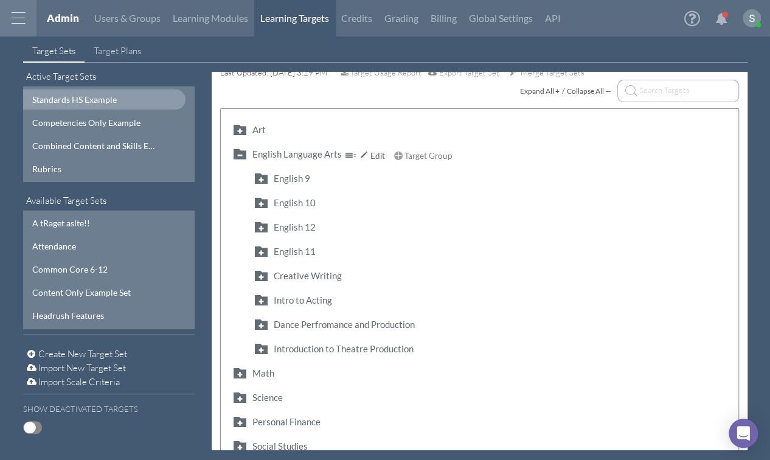
click at [239, 154] on button "button" at bounding box center [239, 154] width 19 height 14
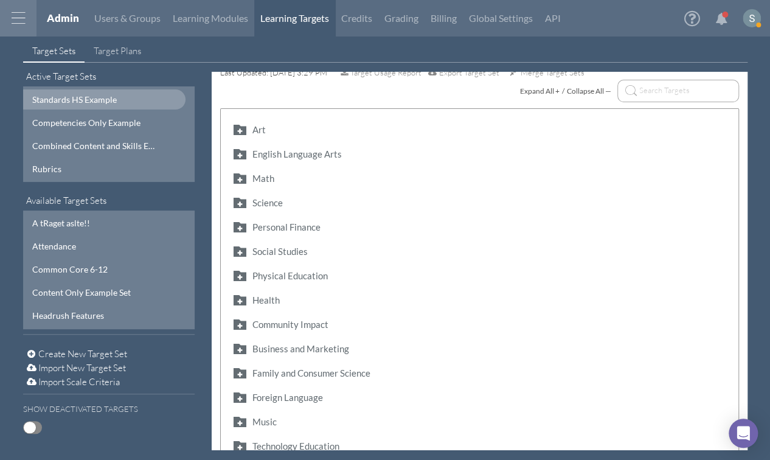
click at [20, 13] on div at bounding box center [18, 18] width 36 height 36
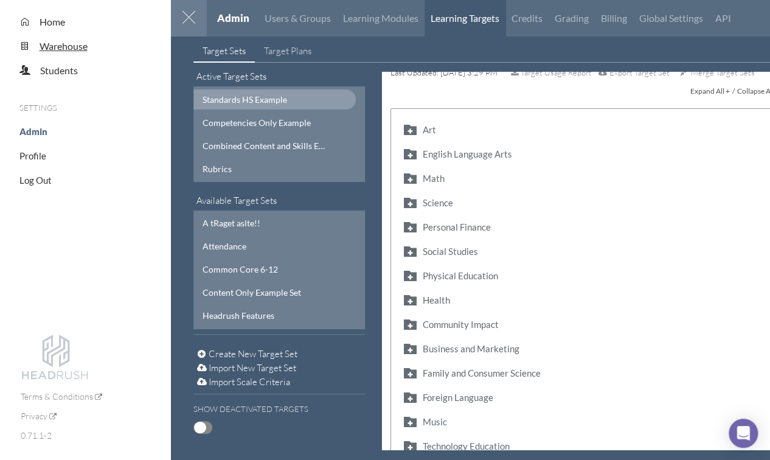
click at [61, 45] on span "Warehouse" at bounding box center [64, 46] width 48 height 12
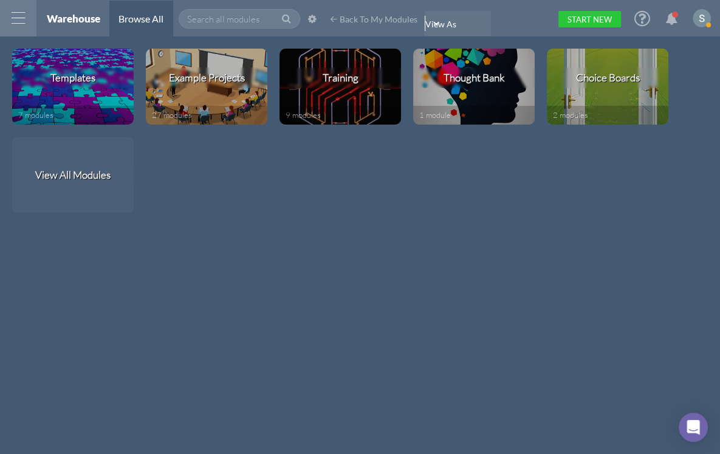
click at [22, 24] on div at bounding box center [18, 18] width 36 height 36
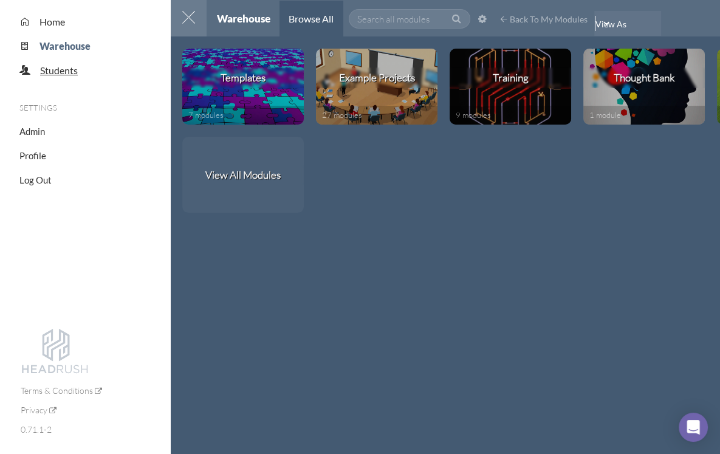
click at [63, 73] on span "Students" at bounding box center [59, 70] width 38 height 12
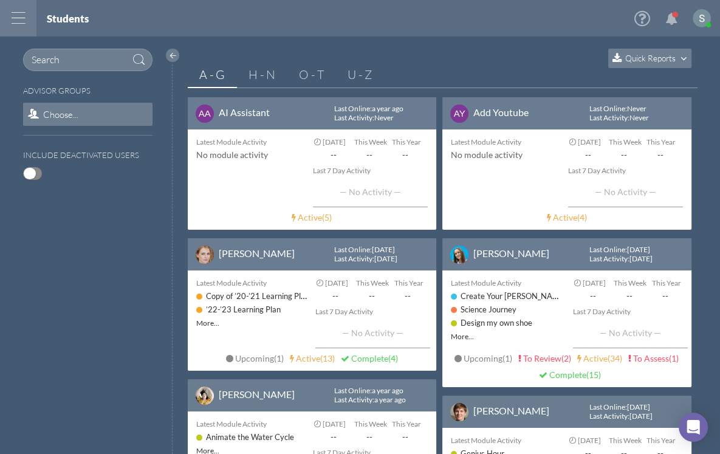
click at [573, 57] on span "Quick Reports" at bounding box center [651, 58] width 50 height 10
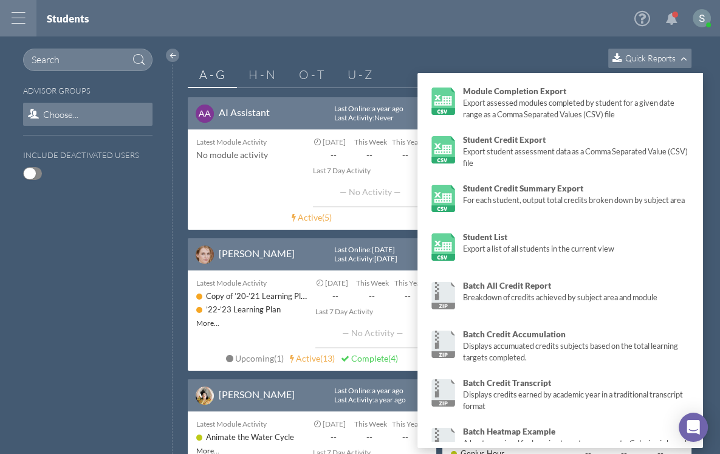
click at [547, 54] on div "Quick Reports" at bounding box center [443, 58] width 510 height 19
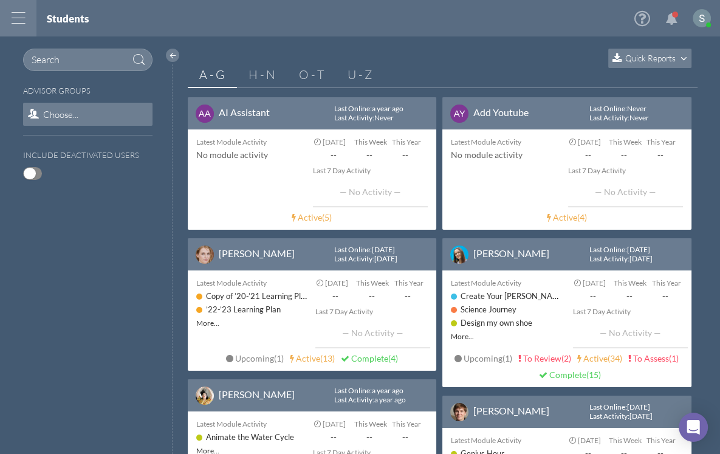
click at [573, 18] on icon at bounding box center [643, 18] width 16 height 18
click at [19, 16] on div at bounding box center [18, 18] width 36 height 36
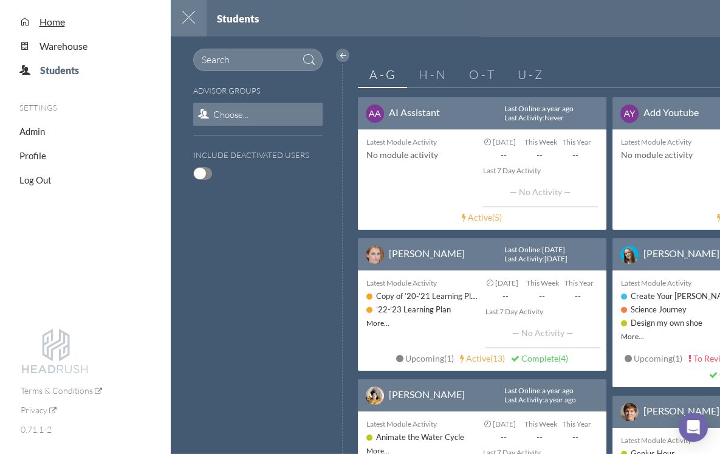
click at [54, 17] on span "Home" at bounding box center [53, 22] width 26 height 12
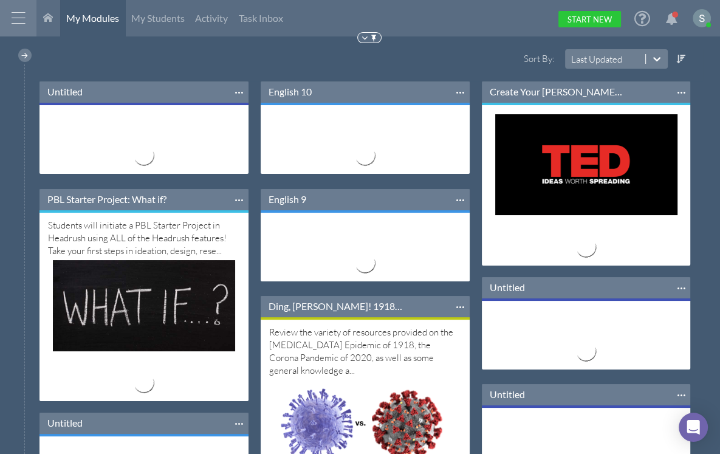
scroll to position [96, 209]
